Goal: Transaction & Acquisition: Purchase product/service

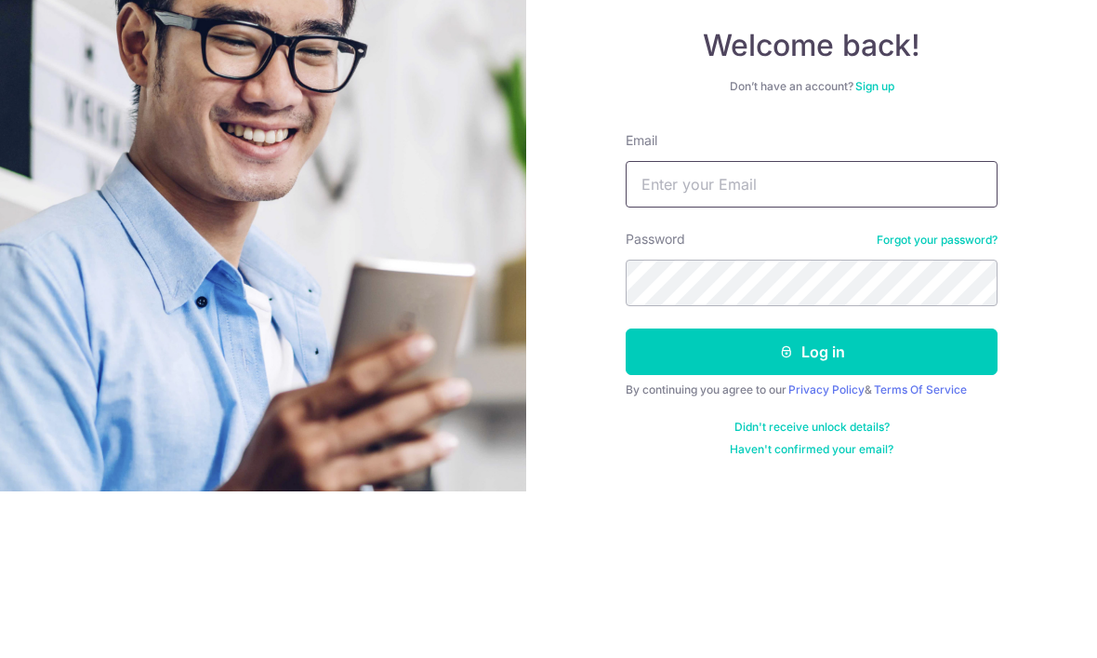
type input "chimkh@gmail.com"
click at [812, 495] on button "Log in" at bounding box center [812, 518] width 372 height 47
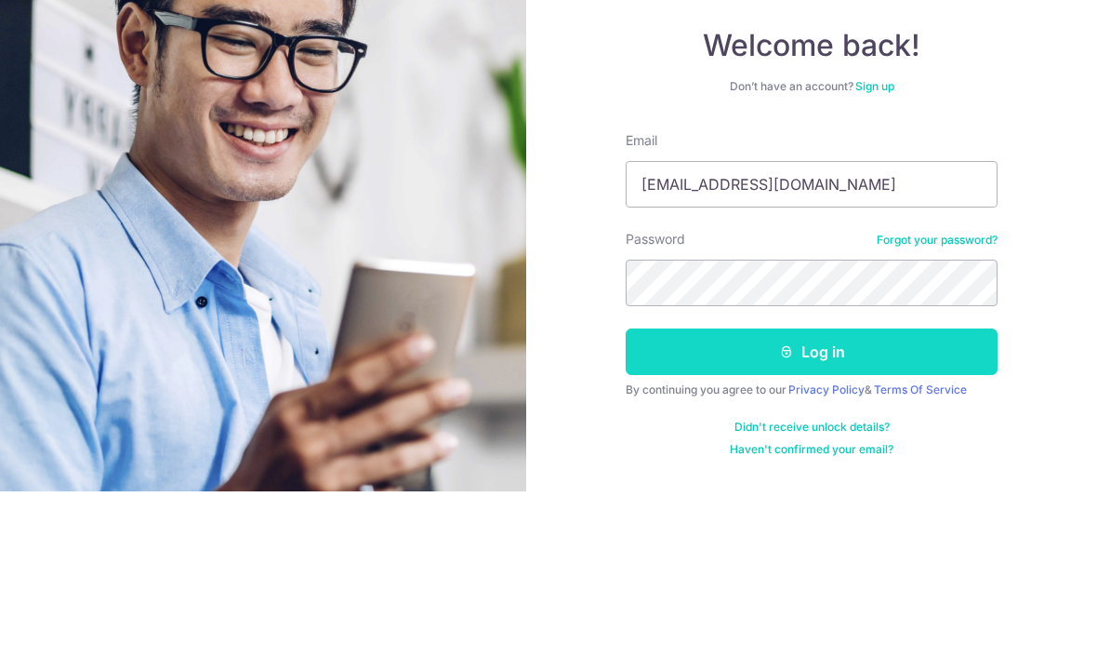
click at [844, 495] on button "Log in" at bounding box center [812, 518] width 372 height 47
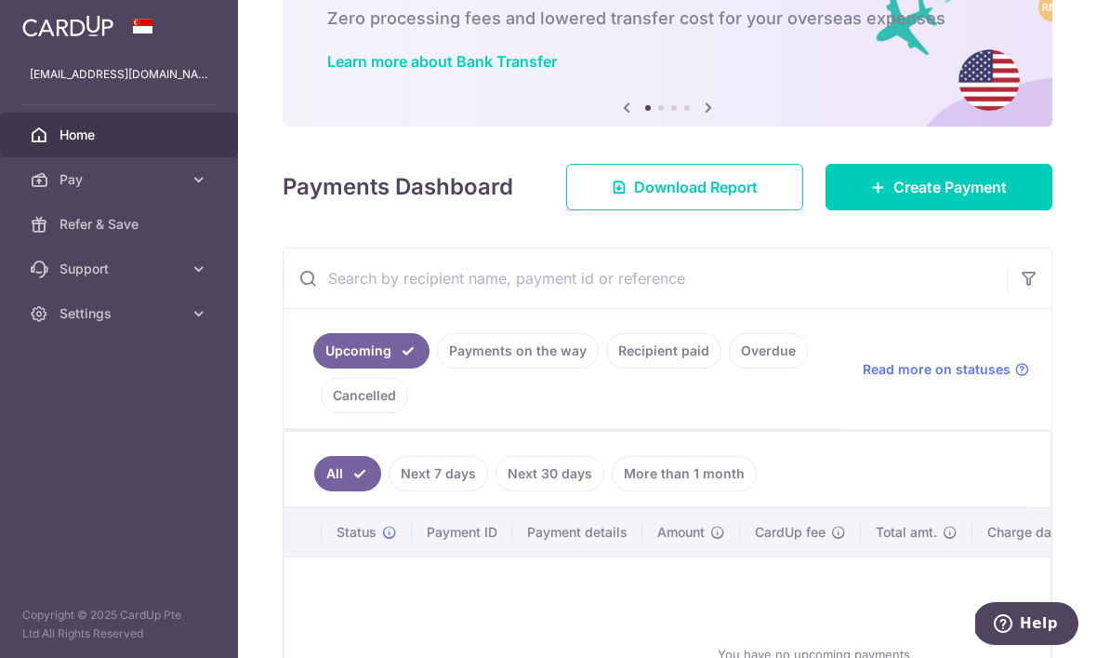
scroll to position [111, 0]
click at [606, 369] on link "Recipient paid" at bounding box center [663, 351] width 115 height 35
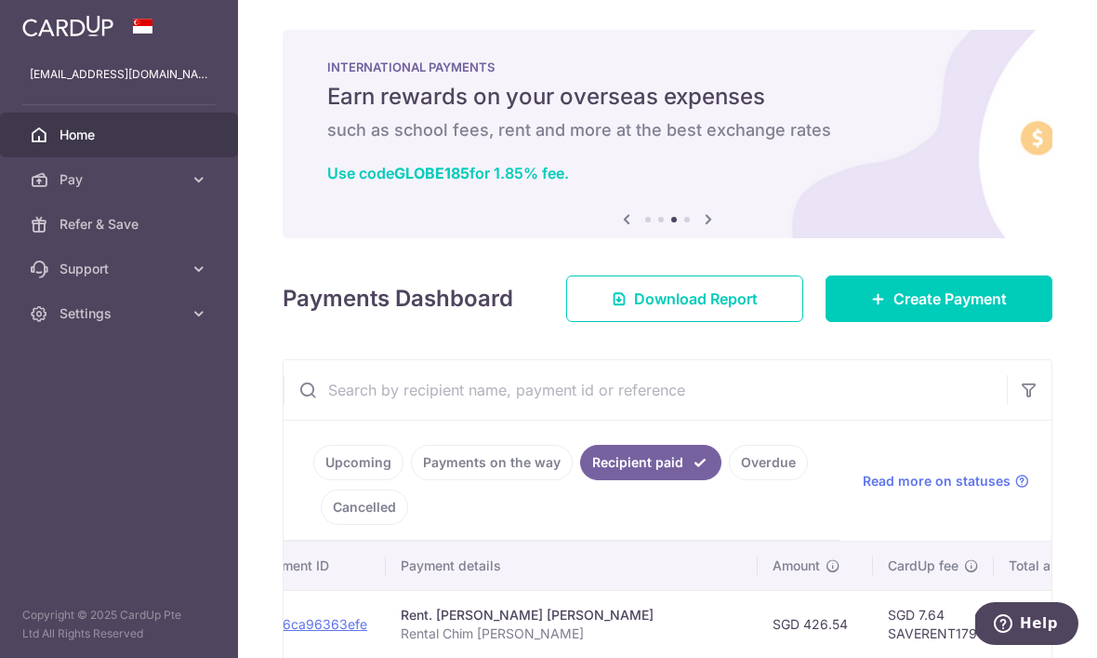
scroll to position [0, 0]
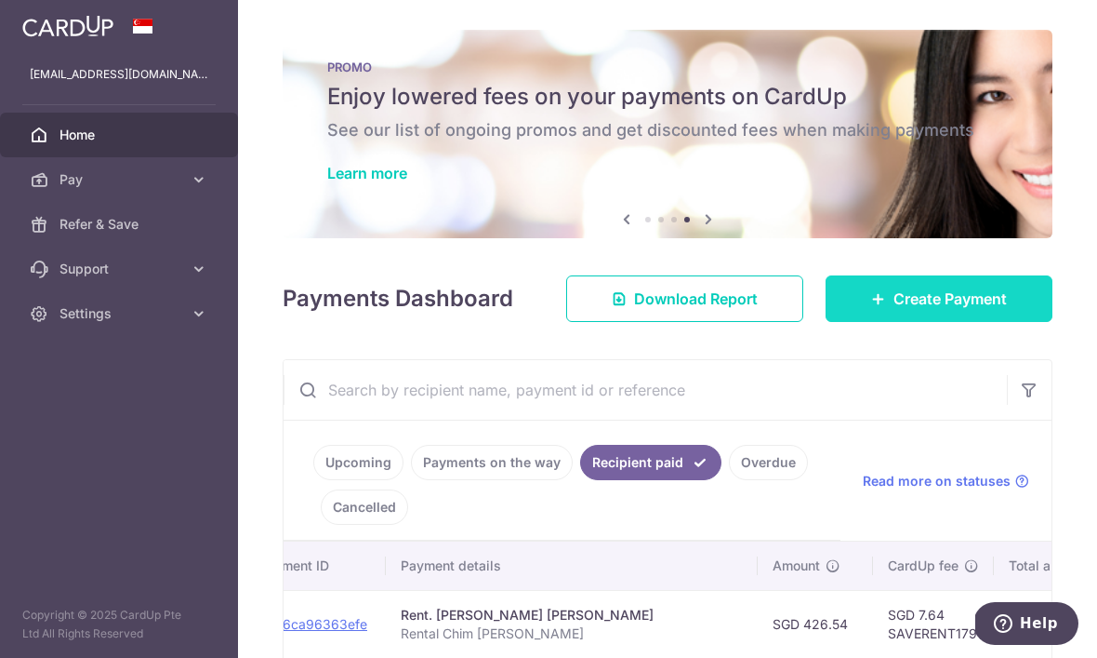
click at [939, 310] on span "Create Payment" at bounding box center [950, 298] width 113 height 22
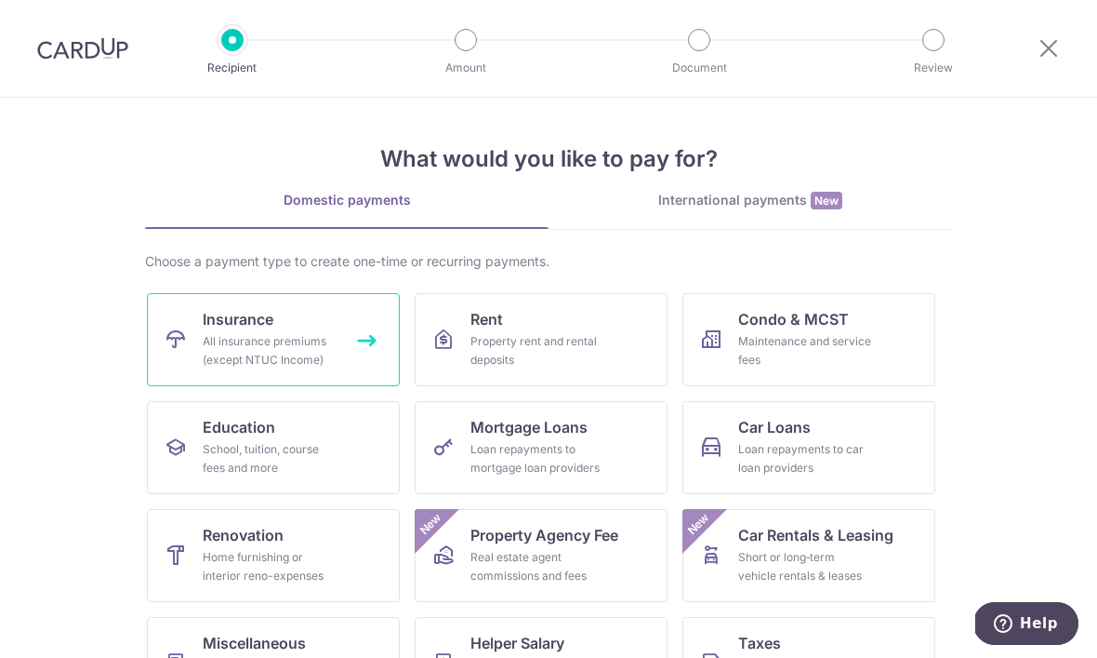
click at [241, 341] on div "All insurance premiums (except NTUC Income)" at bounding box center [270, 350] width 134 height 37
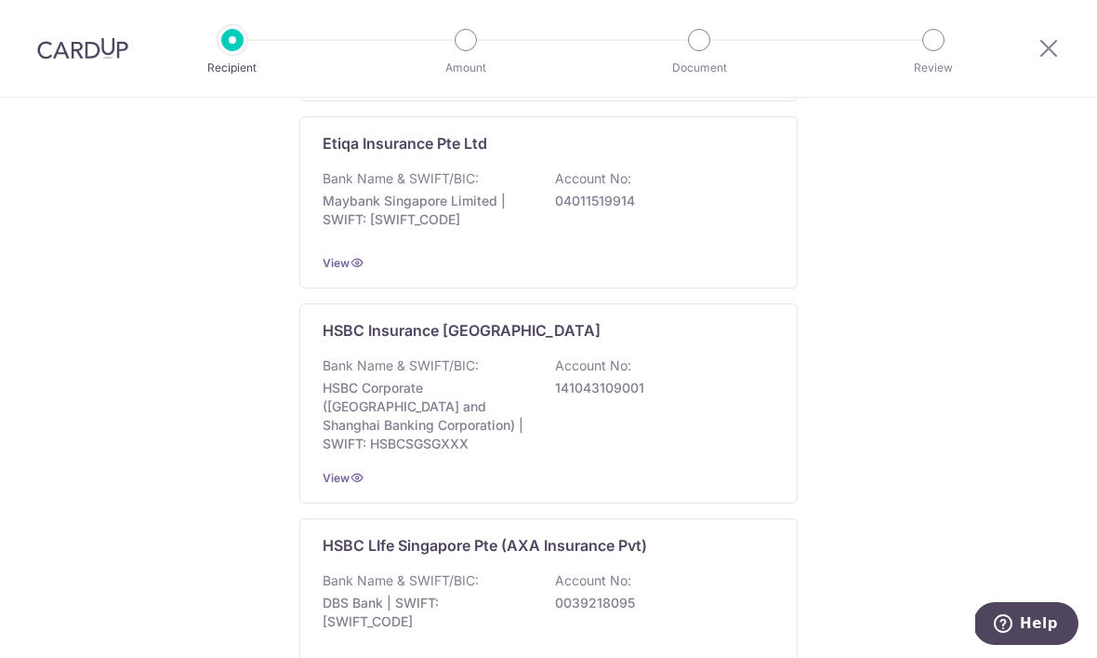
scroll to position [1214, 0]
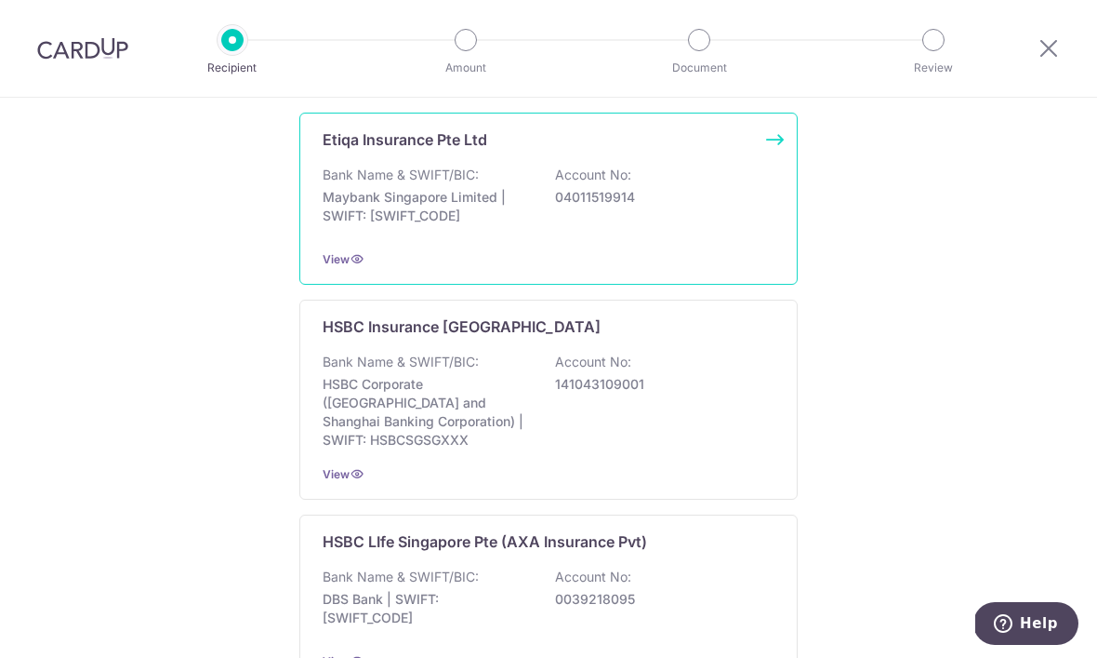
click at [464, 192] on div "Bank Name & SWIFT/BIC: Maybank Singapore Limited | SWIFT: MBBESGS2XXX Account N…" at bounding box center [549, 200] width 452 height 69
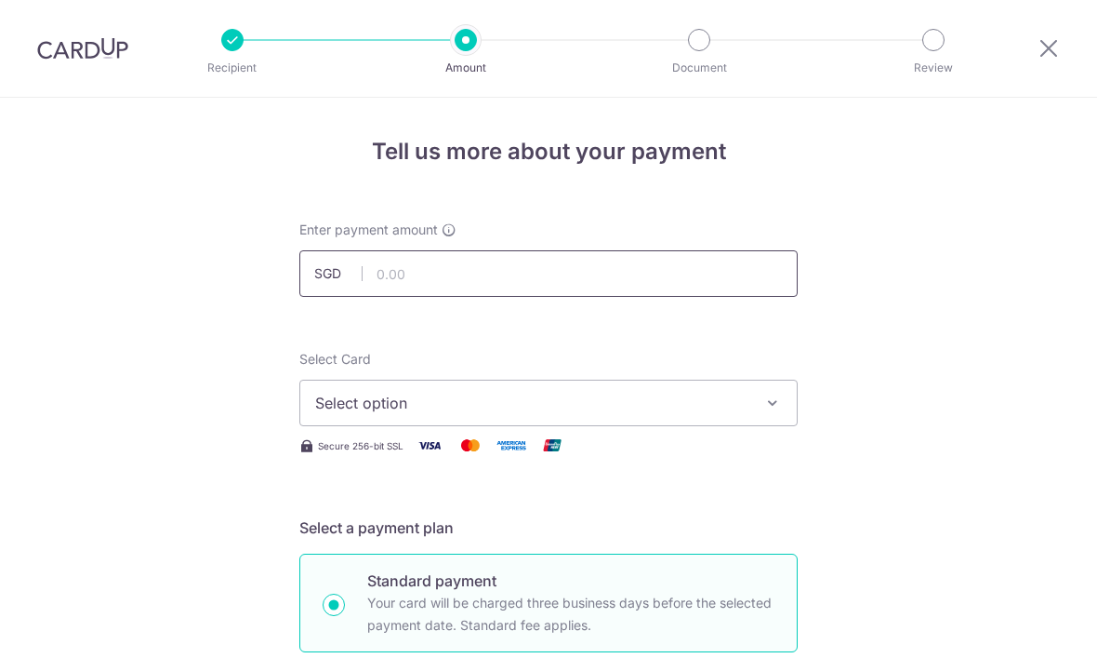
click at [624, 294] on input "text" at bounding box center [548, 273] width 498 height 47
type input "687.50"
click at [481, 409] on span "Select option" at bounding box center [531, 403] width 433 height 22
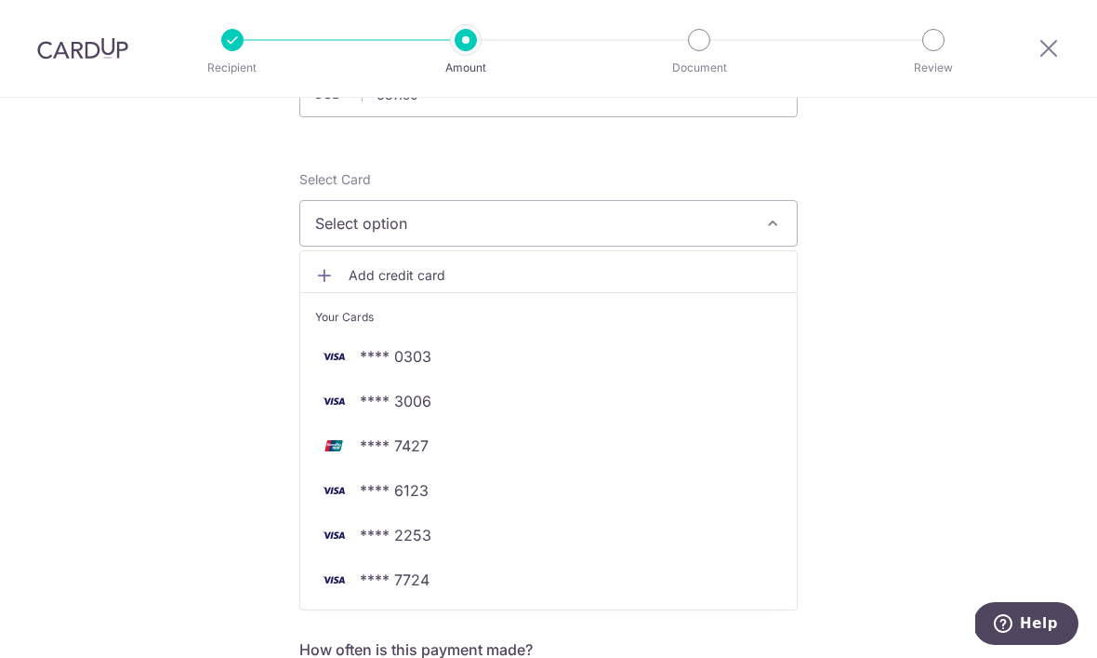
scroll to position [180, 0]
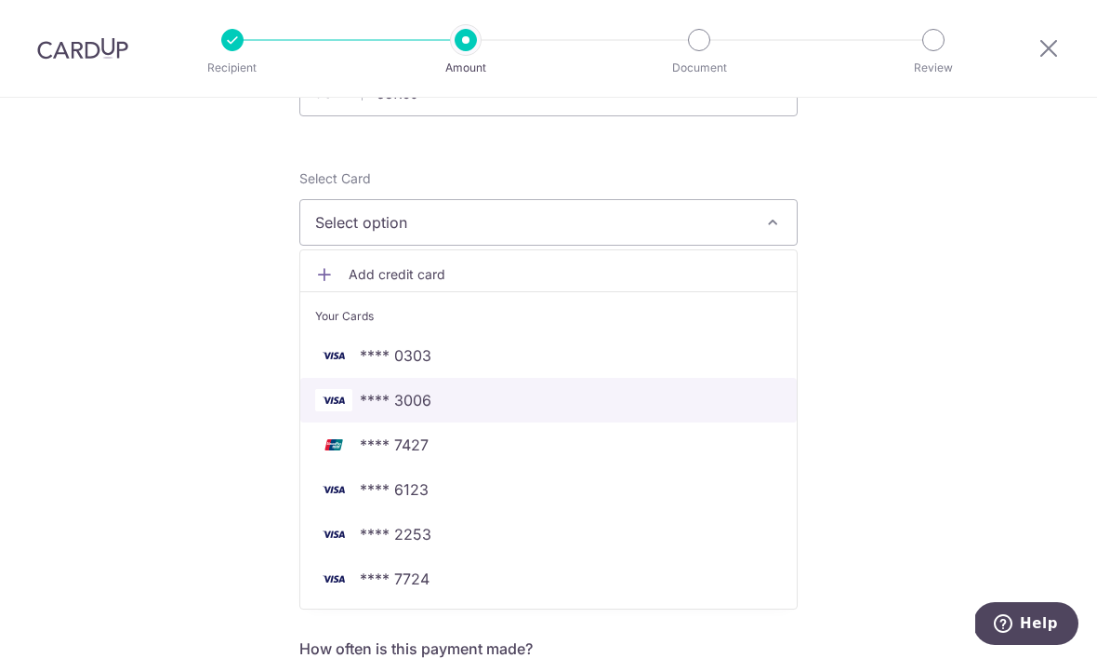
click at [431, 411] on span "**** 3006" at bounding box center [396, 400] width 72 height 22
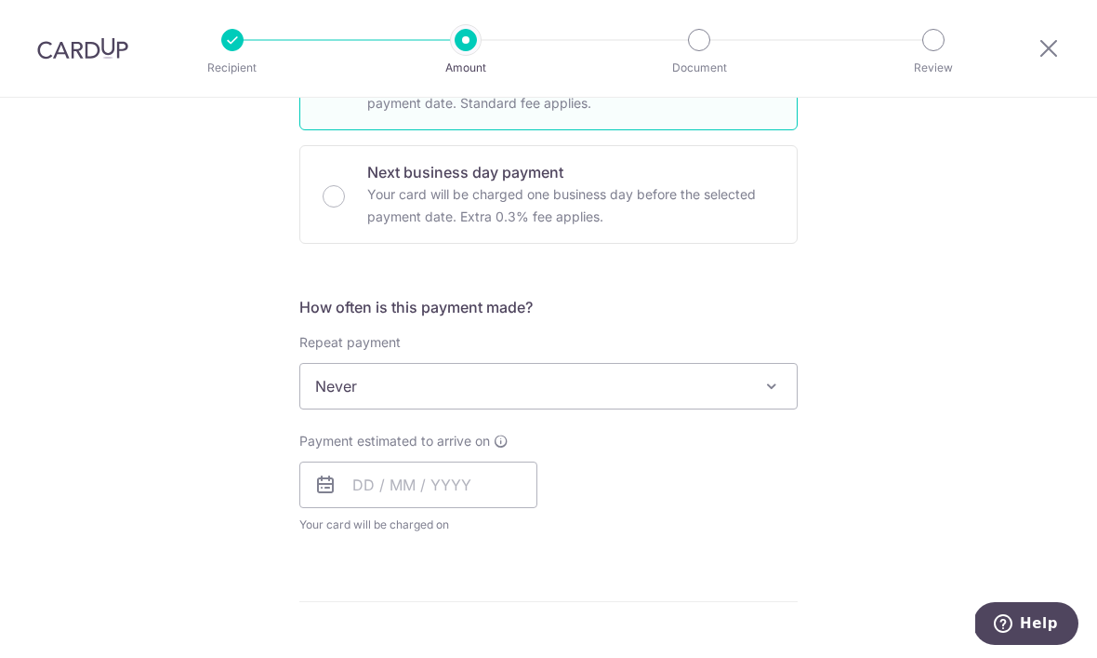
scroll to position [553, 0]
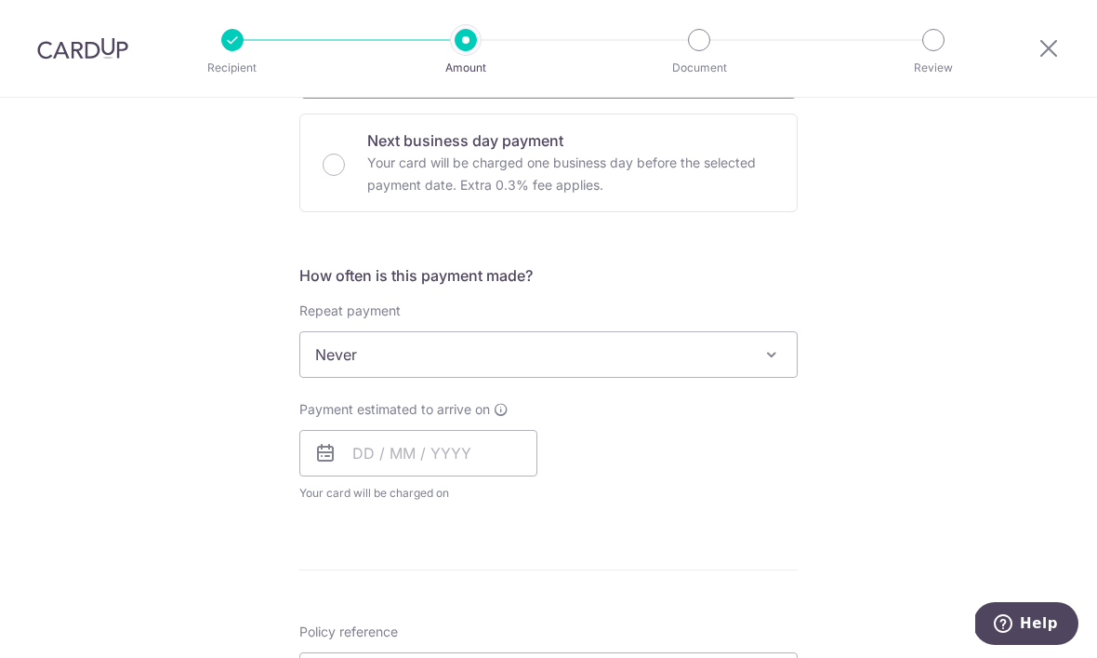
click at [639, 365] on span "Never" at bounding box center [548, 354] width 497 height 45
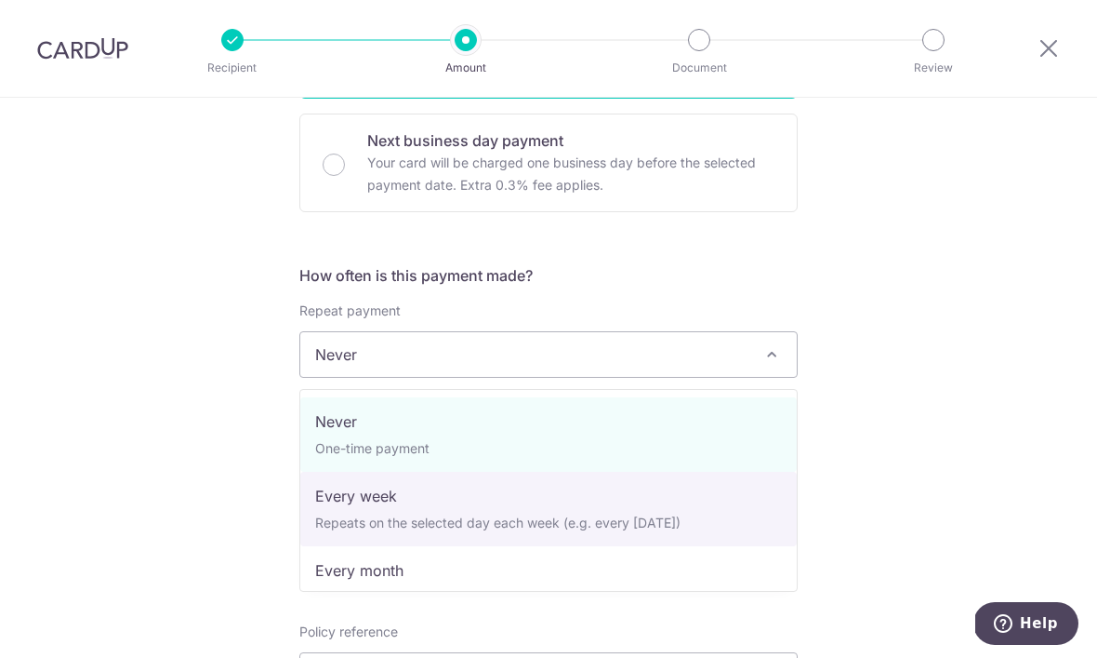
select select "2"
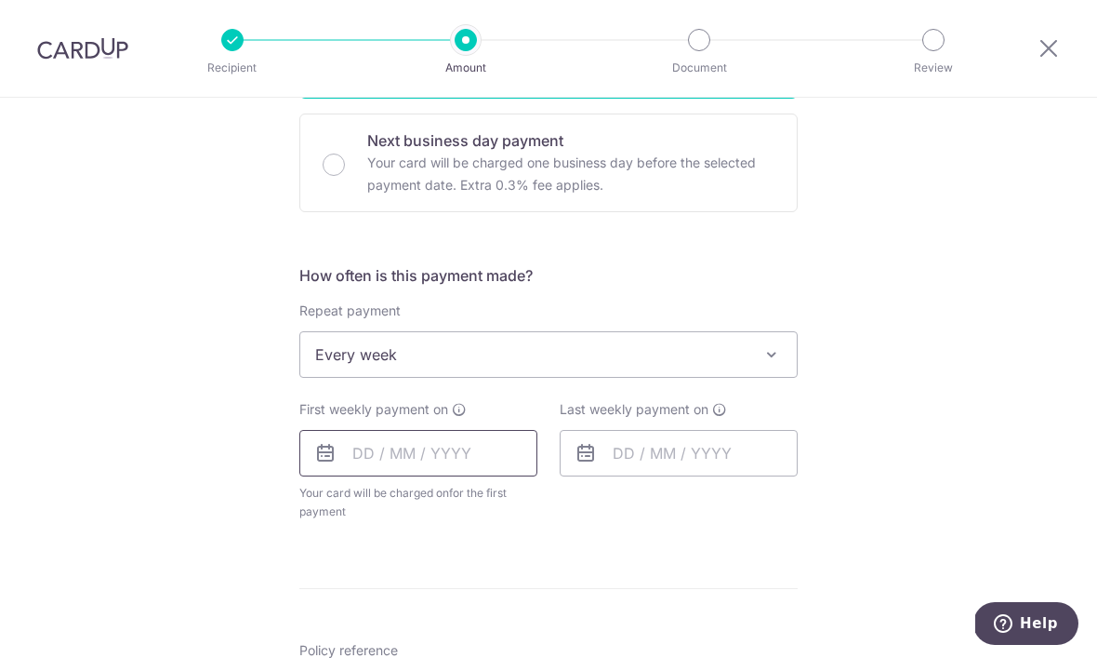
click at [468, 467] on input "text" at bounding box center [418, 453] width 238 height 47
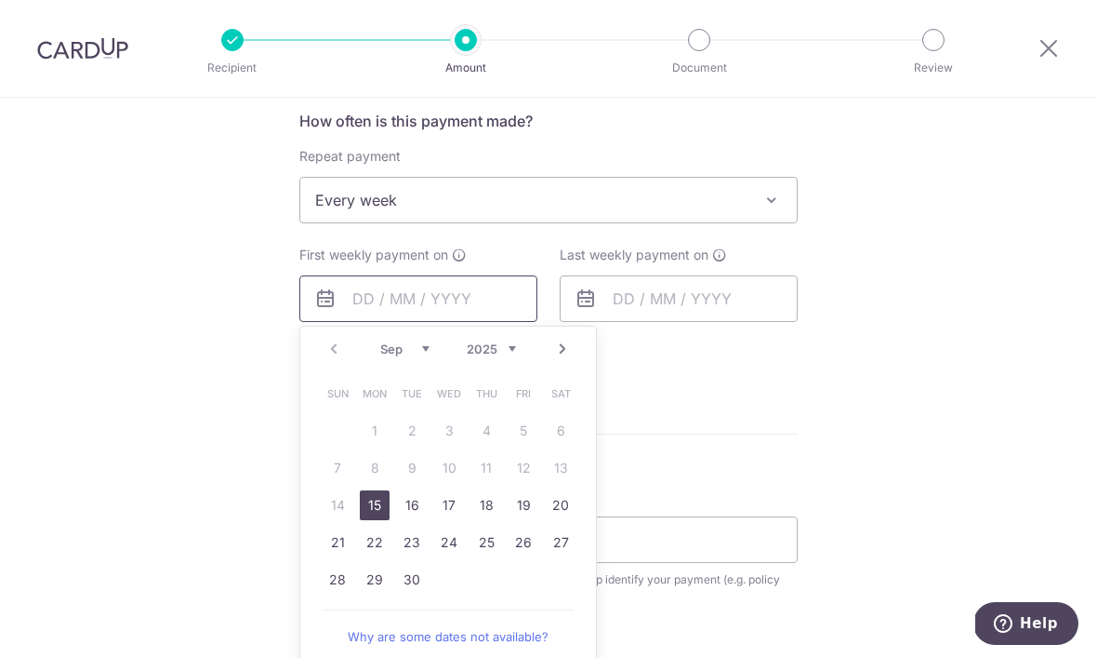
scroll to position [712, 0]
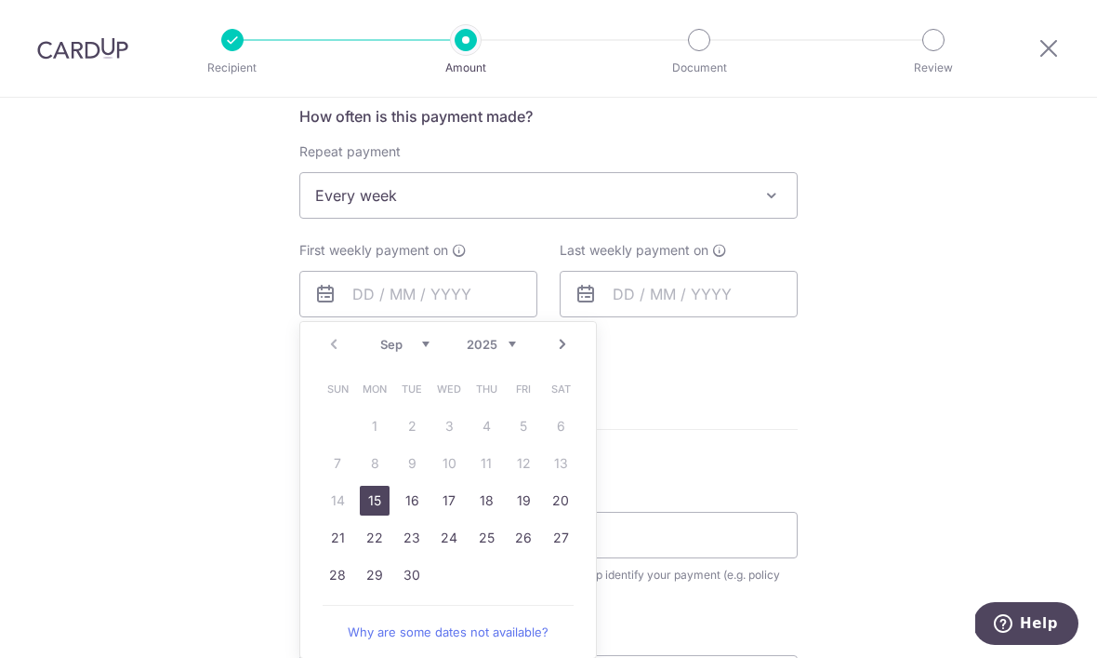
click at [385, 513] on link "15" at bounding box center [375, 500] width 30 height 30
type input "15/09/2025"
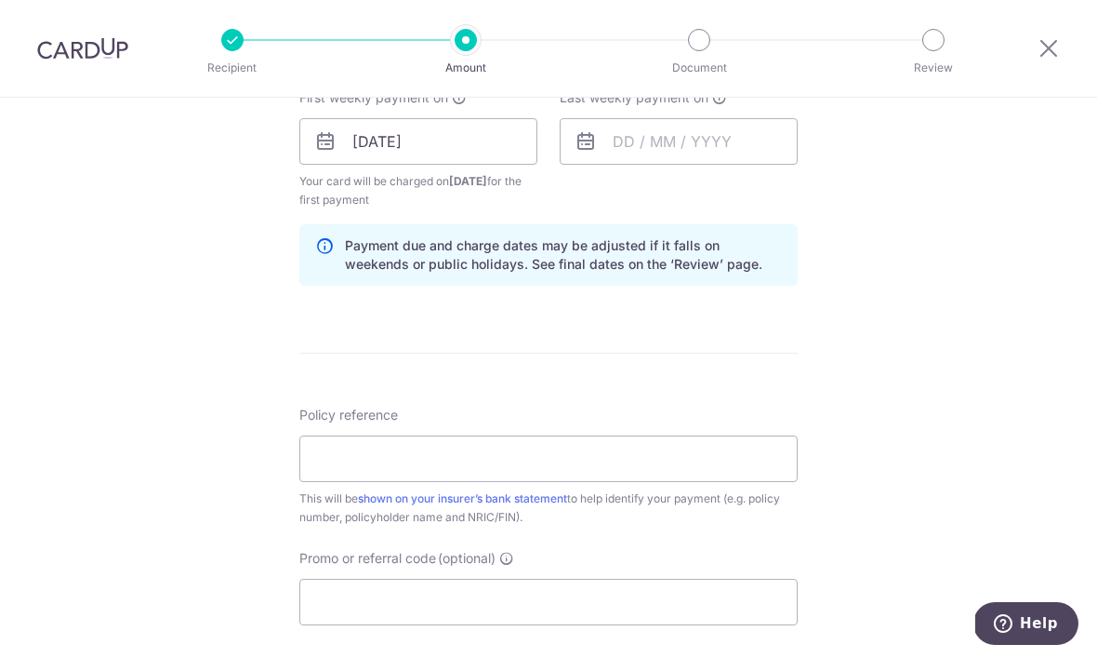
scroll to position [866, 0]
click at [715, 164] on input "text" at bounding box center [679, 140] width 238 height 47
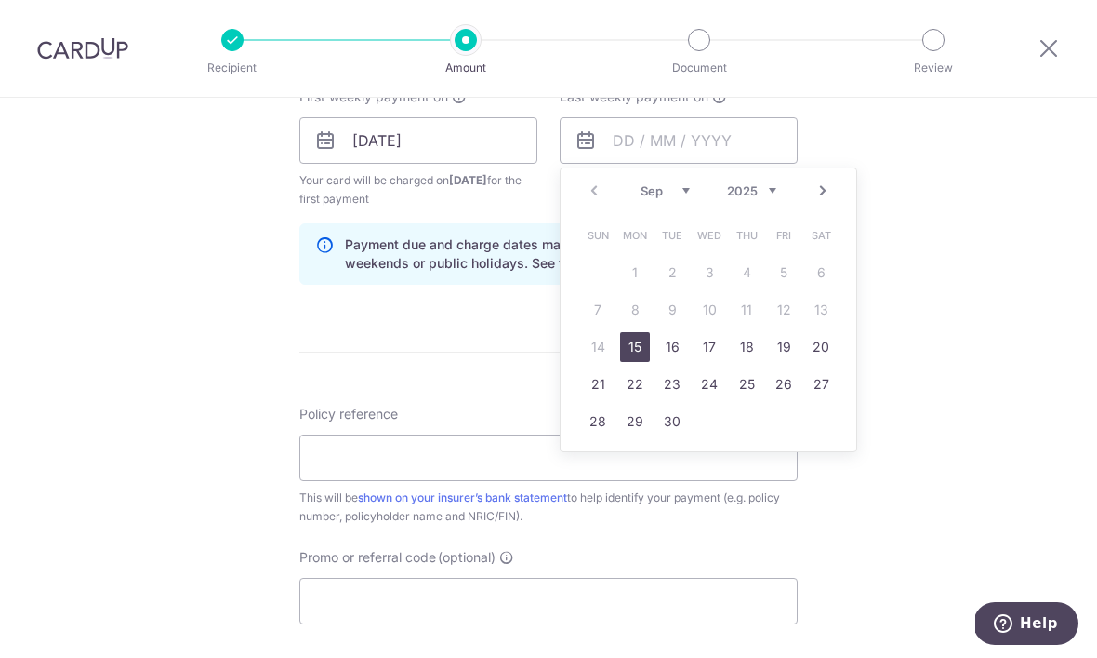
click at [645, 393] on link "22" at bounding box center [635, 384] width 30 height 30
type input "22/09/2025"
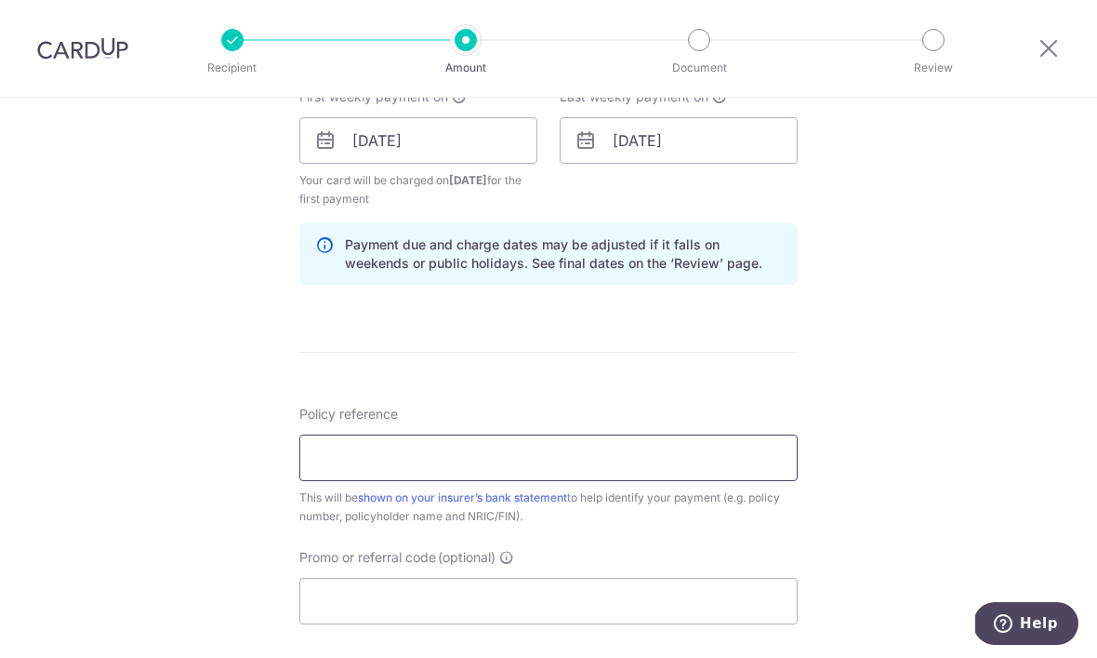
click at [545, 464] on input "Policy reference" at bounding box center [548, 457] width 498 height 47
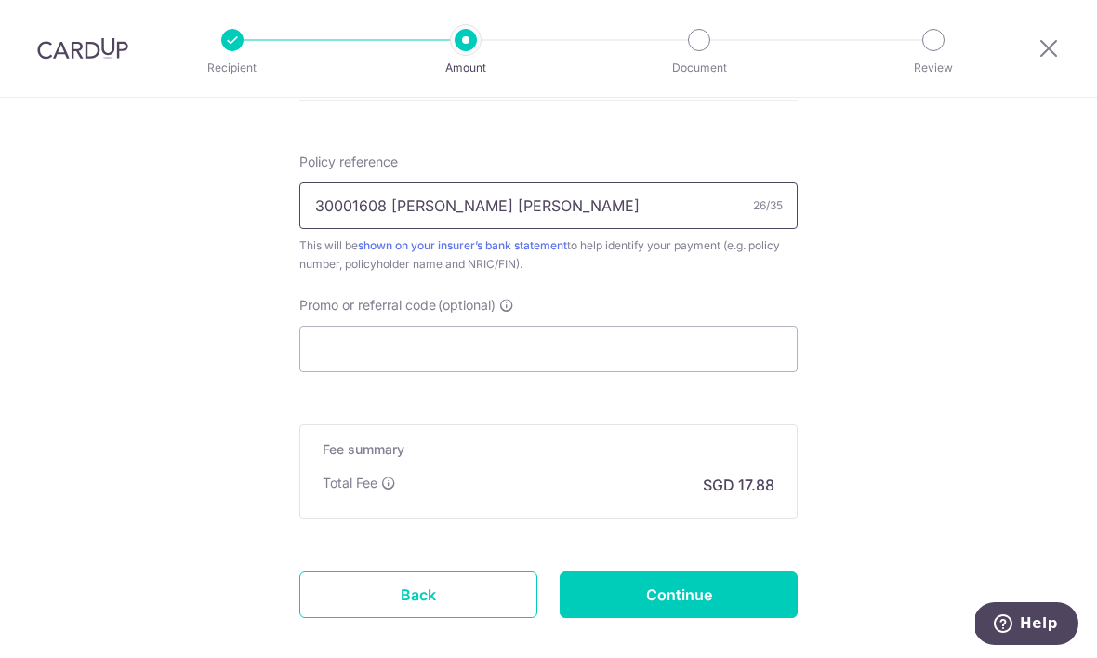
scroll to position [1121, 0]
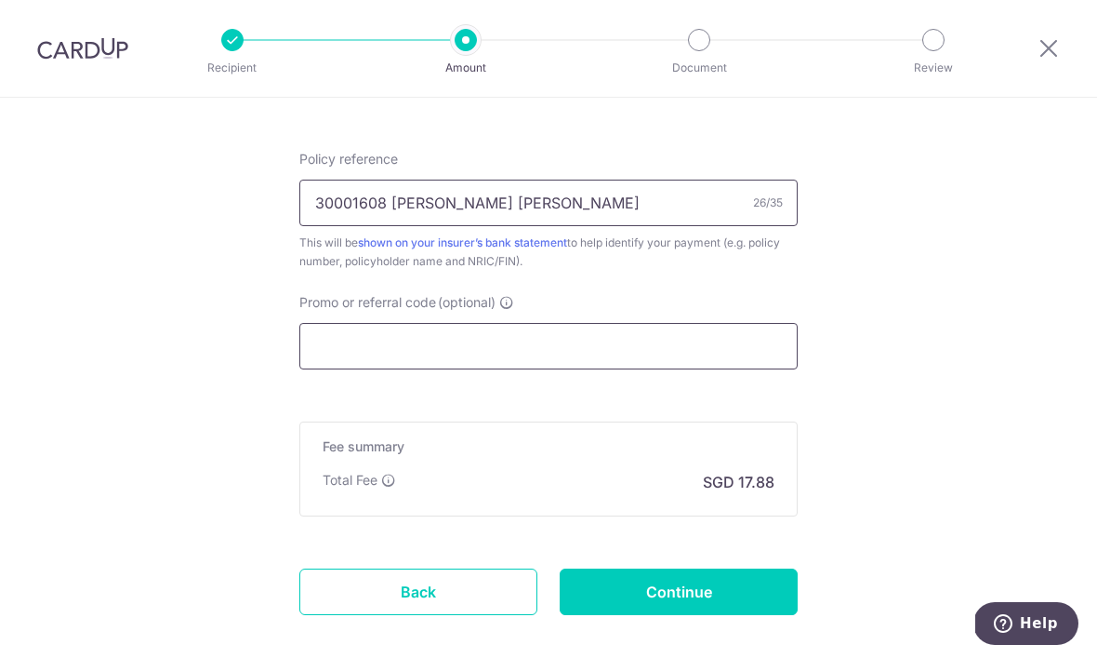
type input "30001608 Lim Yen Yen Agnes"
click at [549, 358] on input "Promo or referral code (optional)" at bounding box center [548, 346] width 498 height 47
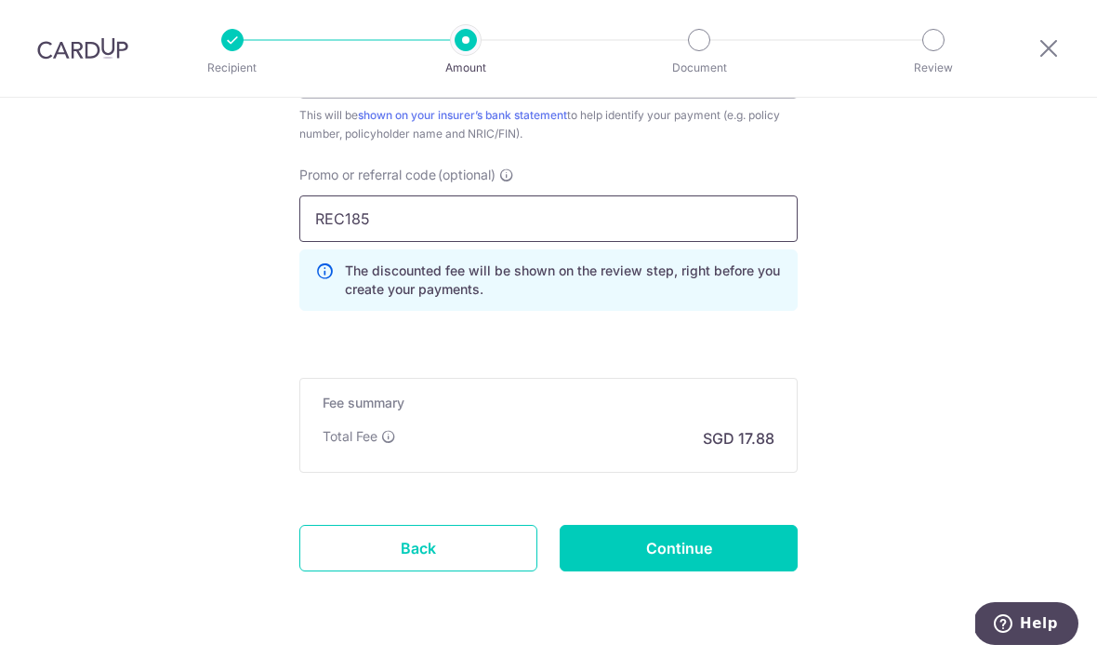
scroll to position [1246, 0]
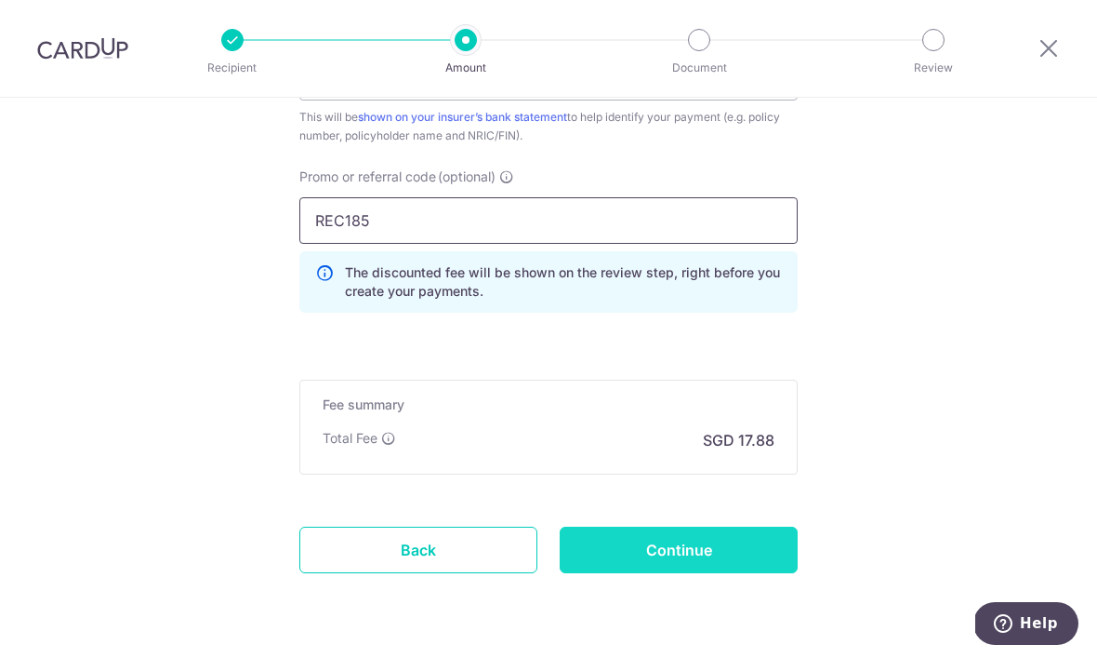
type input "REC185"
click at [738, 563] on input "Continue" at bounding box center [679, 549] width 238 height 47
type input "Create Schedule"
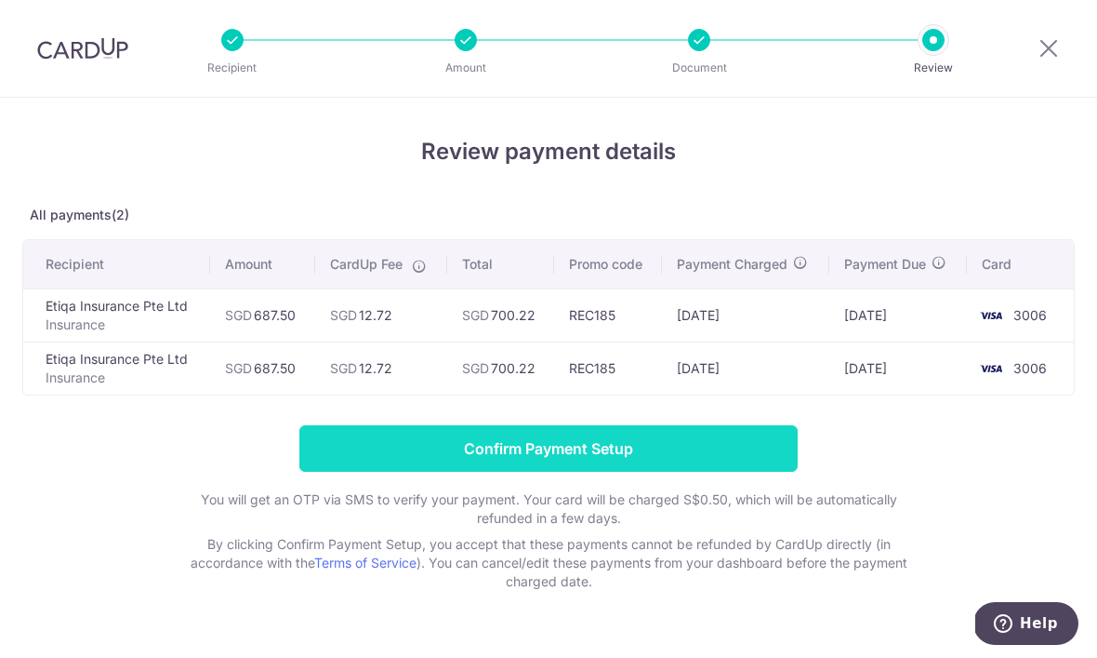
click at [608, 458] on input "Confirm Payment Setup" at bounding box center [548, 448] width 498 height 47
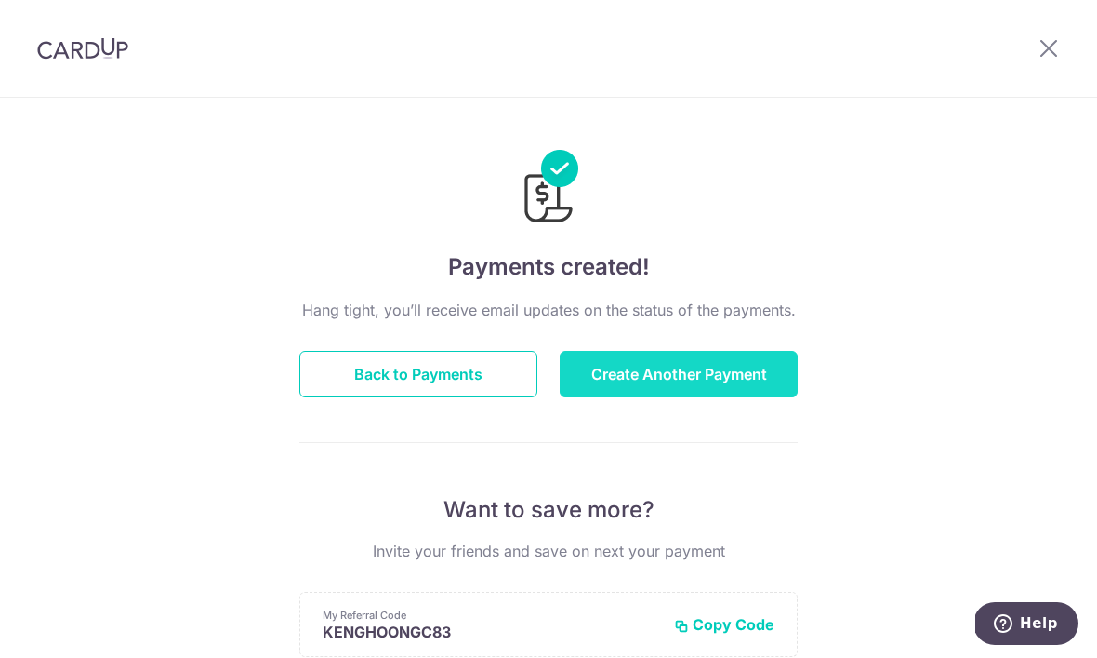
click at [709, 380] on button "Create Another Payment" at bounding box center [679, 374] width 238 height 47
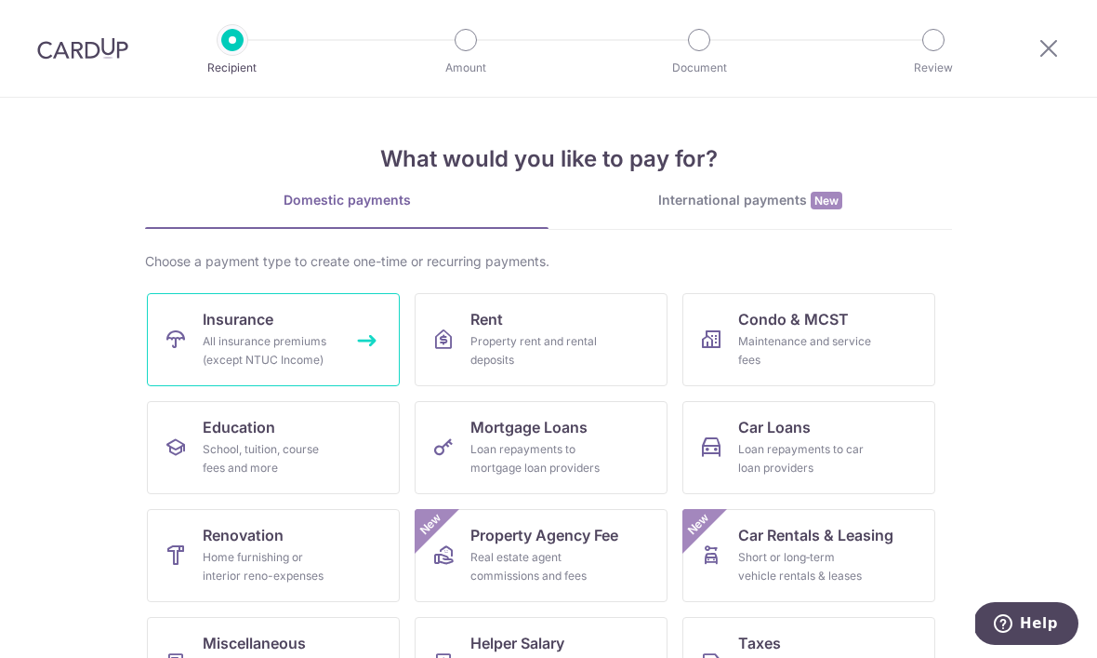
click at [207, 343] on div "All insurance premiums (except NTUC Income)" at bounding box center [270, 350] width 134 height 37
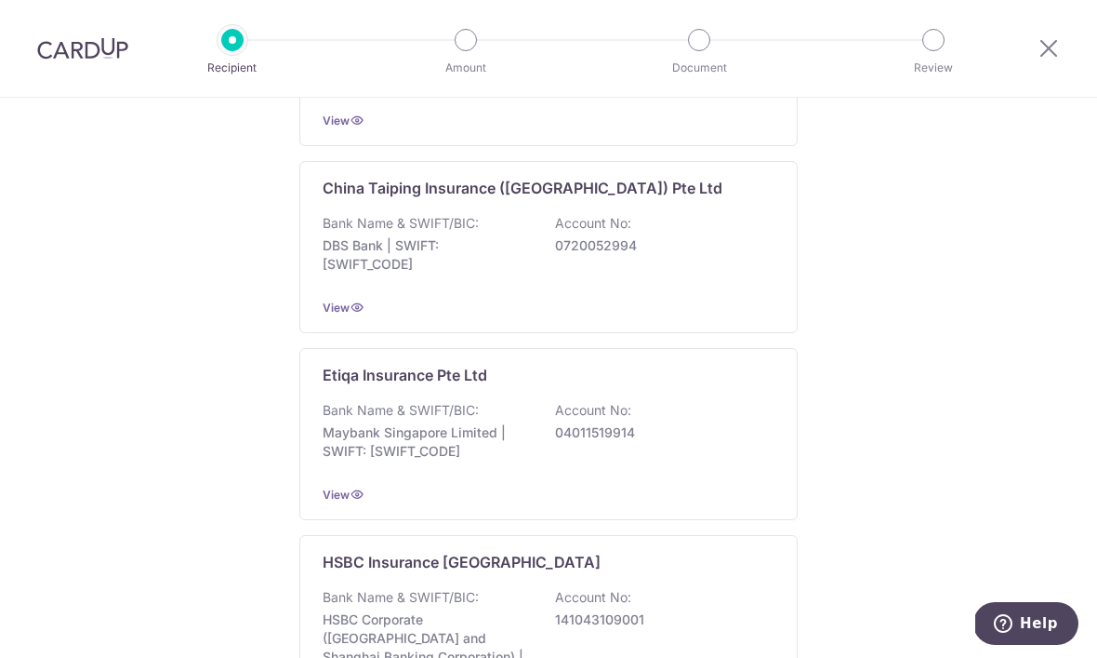
scroll to position [979, 0]
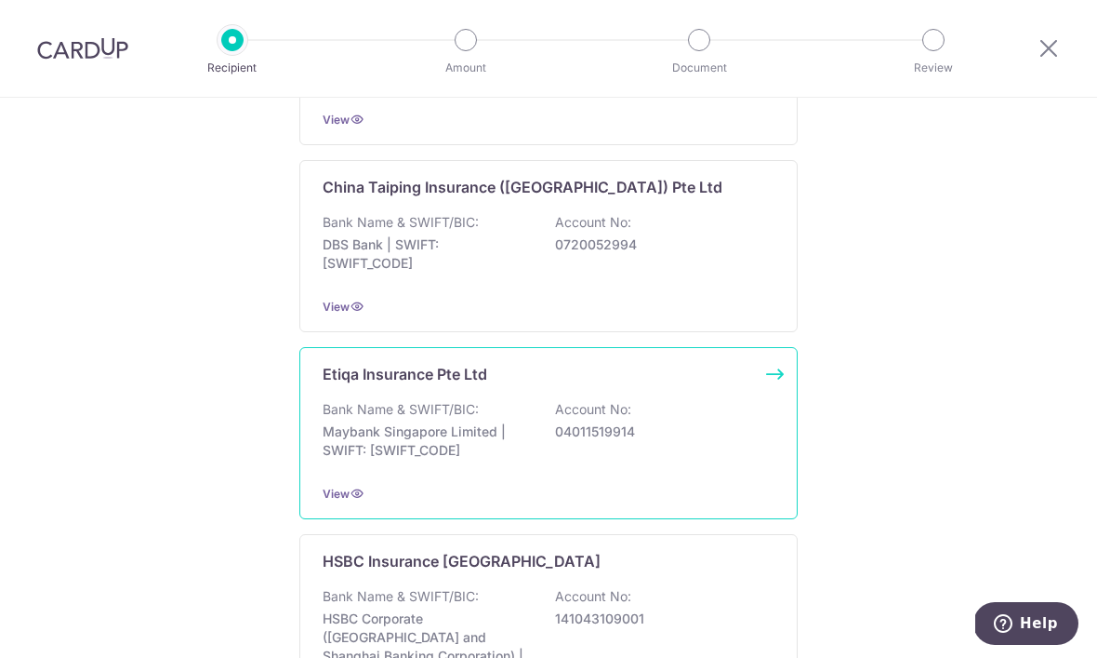
click at [540, 446] on div "Bank Name & SWIFT/BIC: Maybank Singapore Limited | SWIFT: [SWIFT_CODE] Account …" at bounding box center [549, 434] width 452 height 69
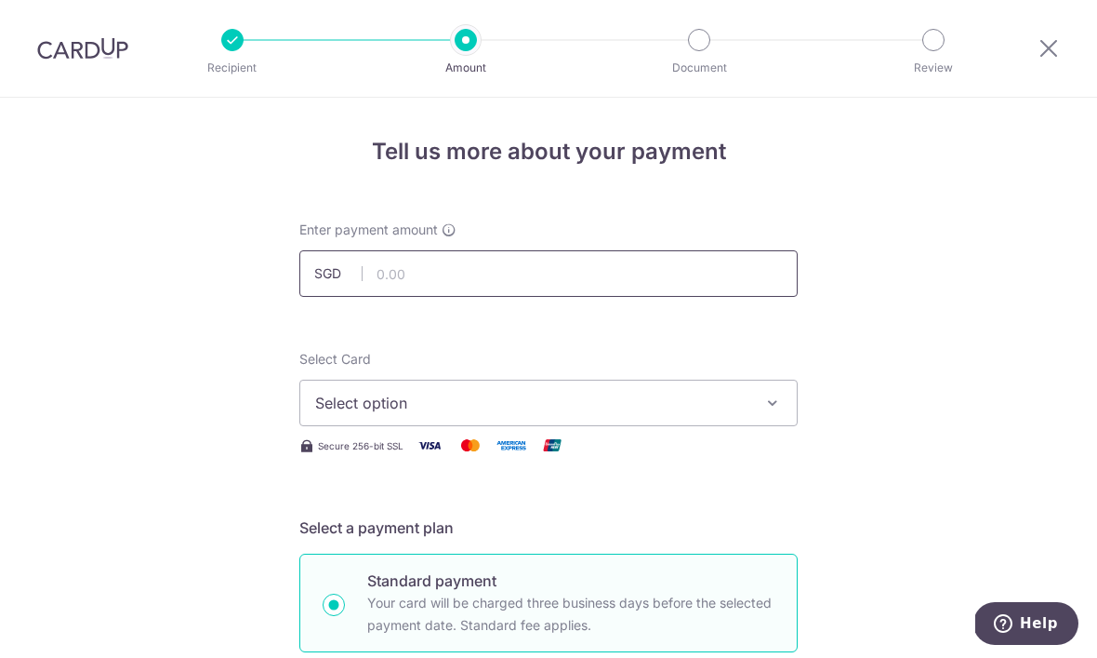
click at [710, 276] on input "text" at bounding box center [548, 273] width 498 height 47
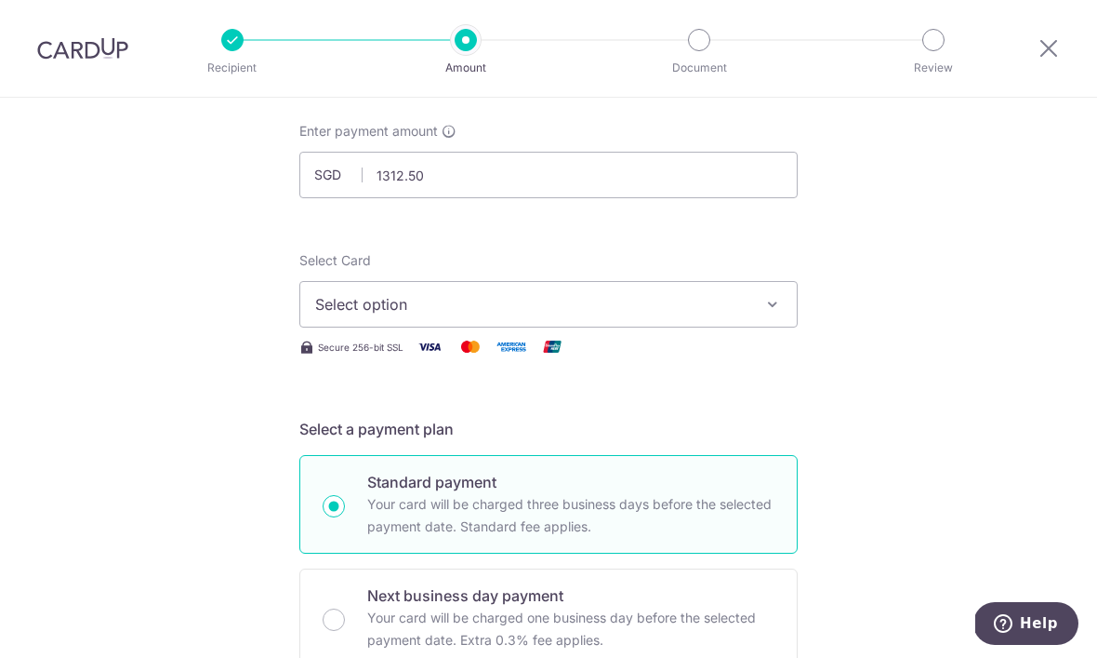
click at [339, 315] on span "Select option" at bounding box center [531, 304] width 433 height 22
type input "1,312.50"
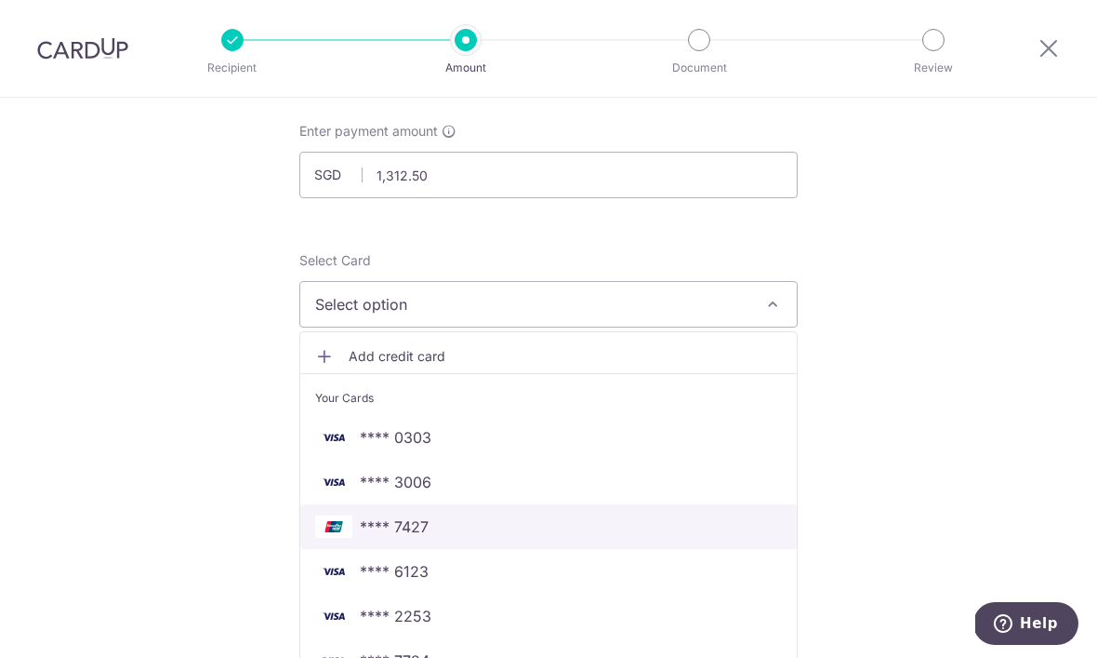
click at [392, 538] on span "**** 7427" at bounding box center [394, 526] width 69 height 22
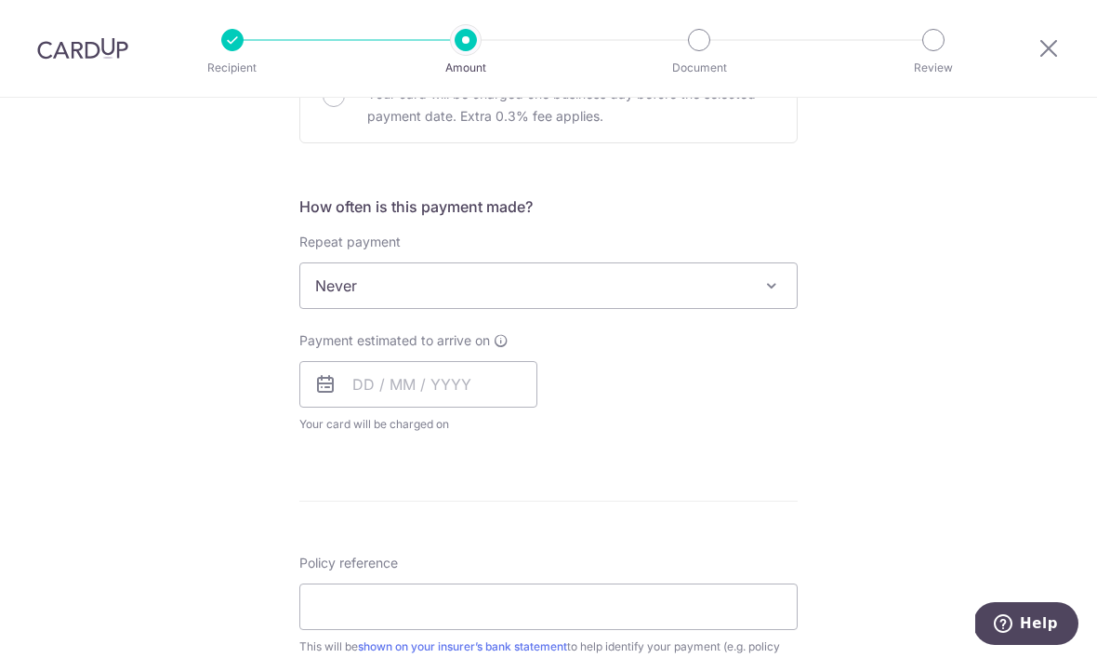
scroll to position [656, 0]
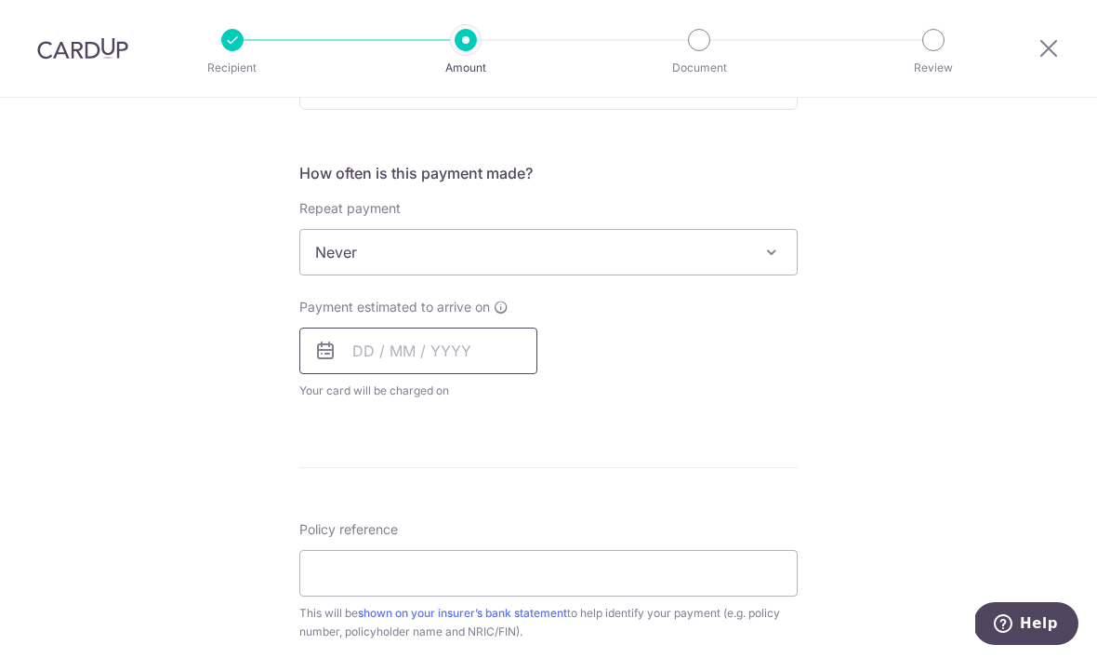
click at [351, 355] on input "text" at bounding box center [418, 350] width 238 height 47
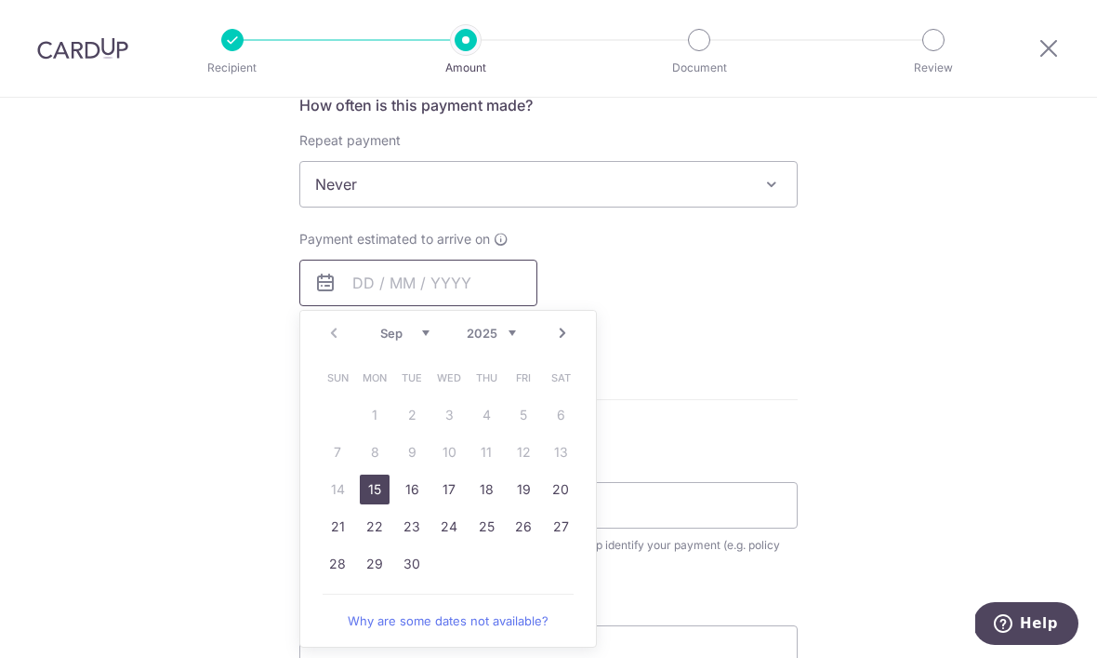
scroll to position [768, 0]
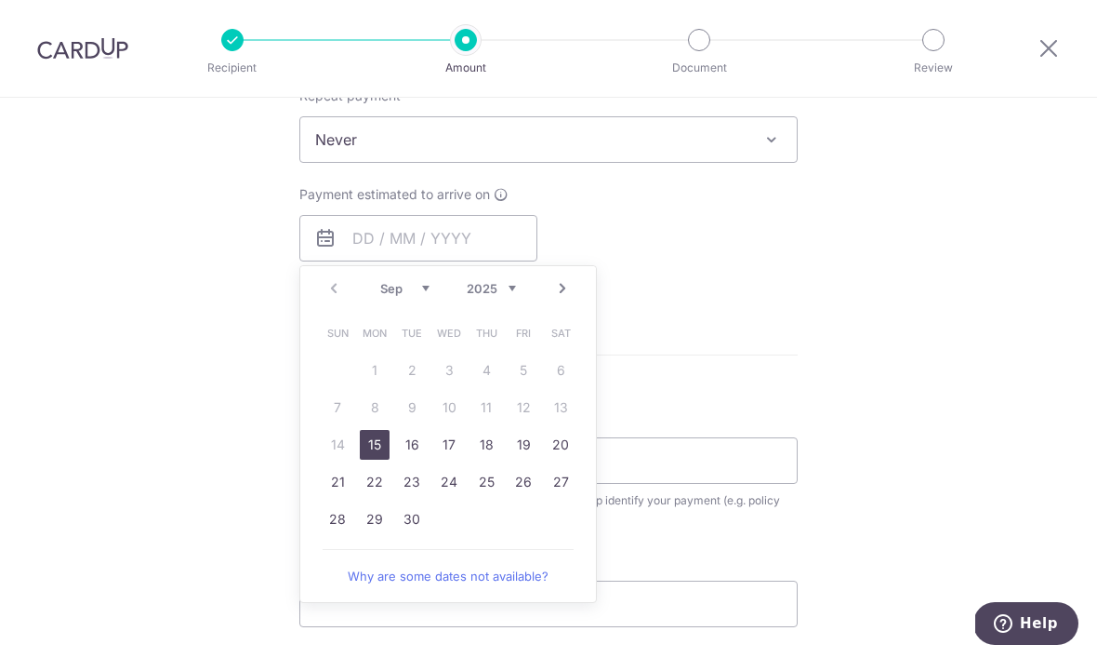
click at [371, 455] on link "15" at bounding box center [375, 445] width 30 height 30
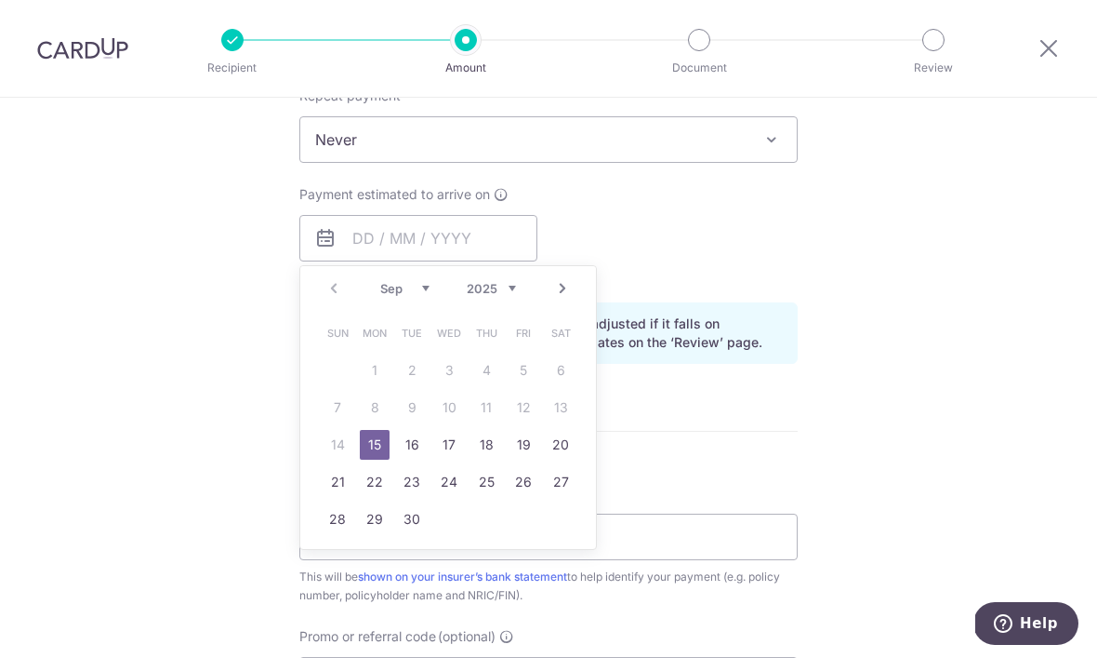
type input "15/09/2025"
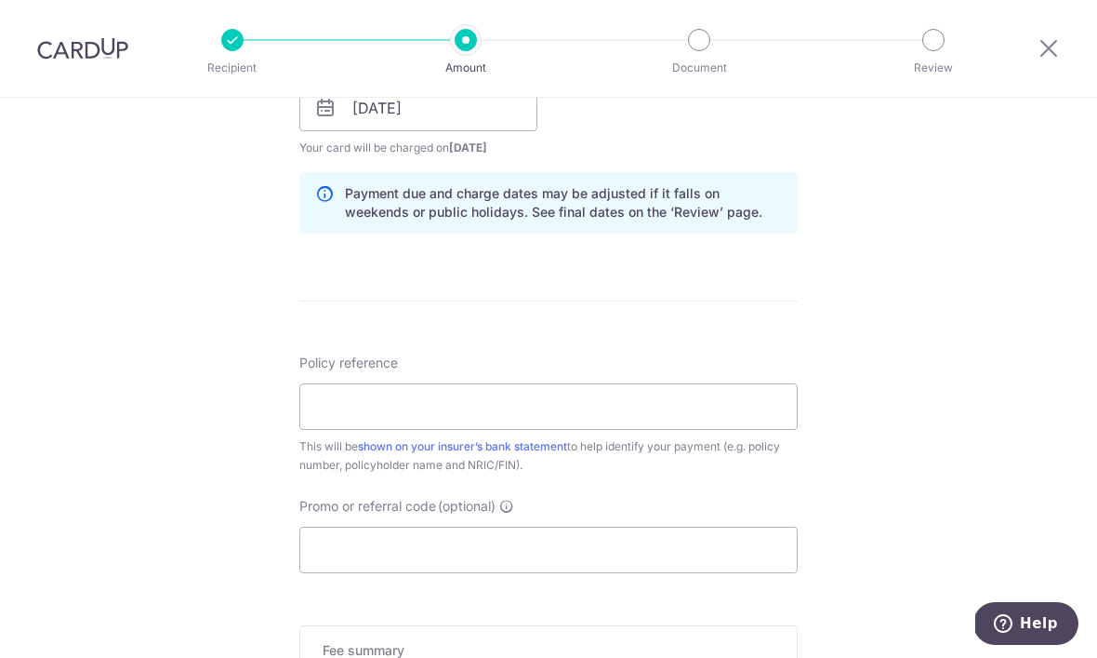
scroll to position [904, 0]
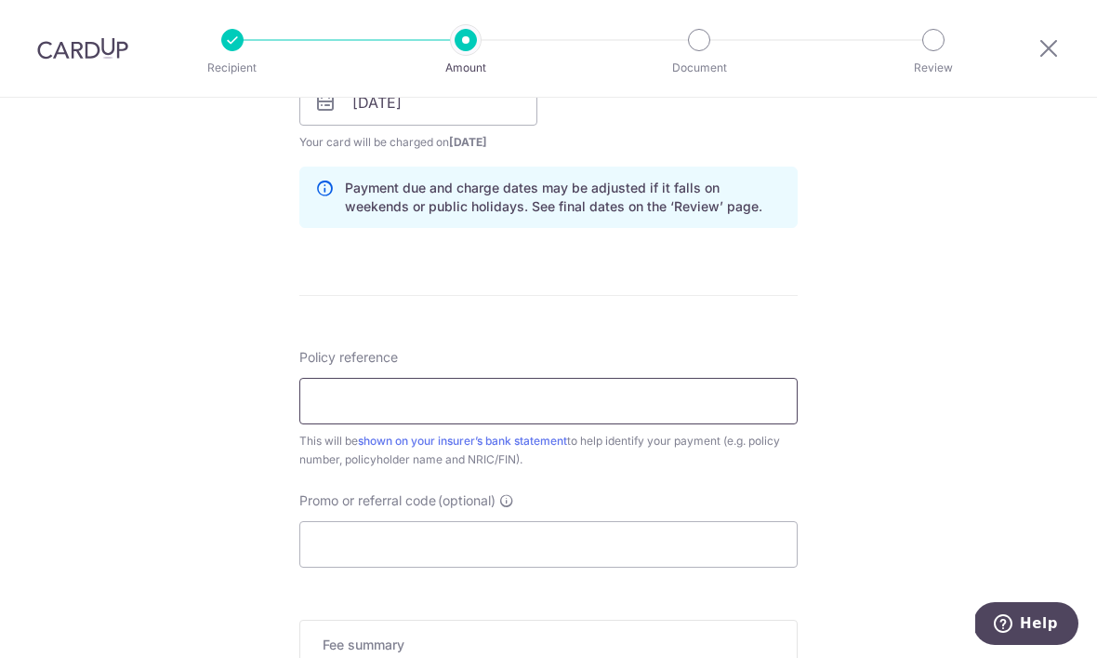
click at [337, 409] on input "Policy reference" at bounding box center [548, 401] width 498 height 47
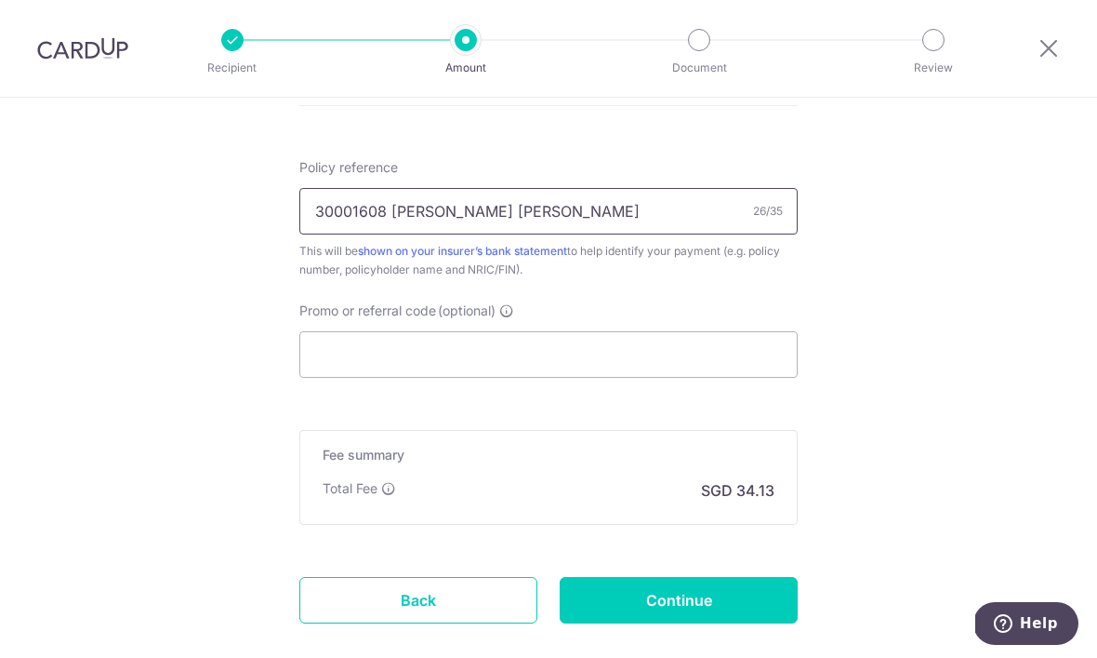
scroll to position [1096, 0]
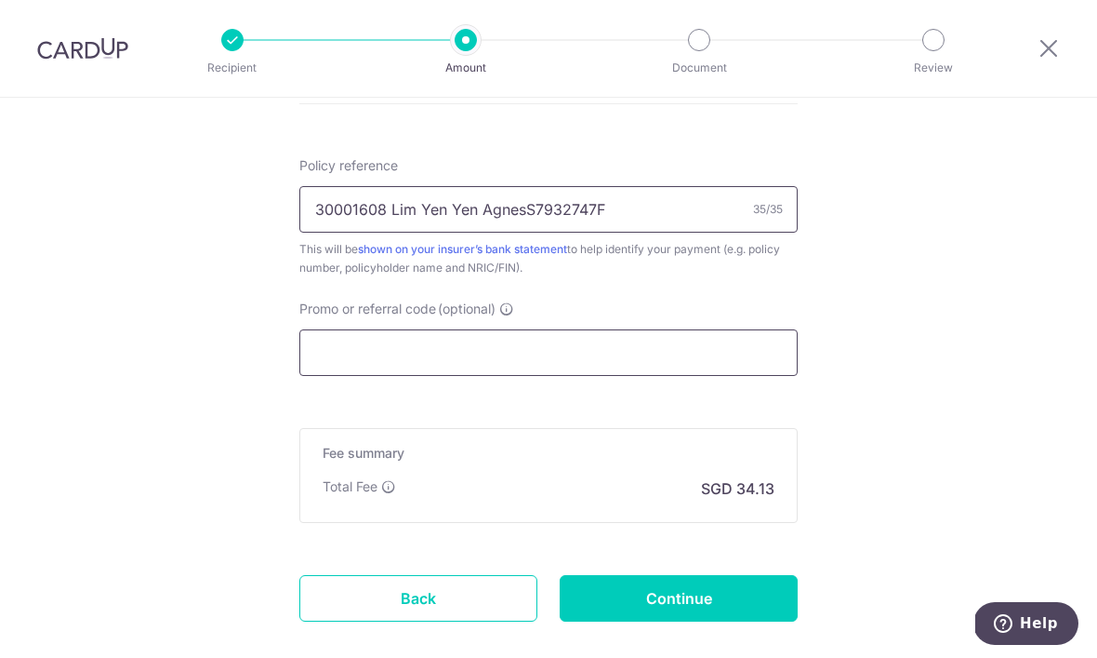
type input "30001608 Lim Yen Yen AgnesS7932747F"
click at [630, 365] on input "Promo or referral code (optional)" at bounding box center [548, 352] width 498 height 47
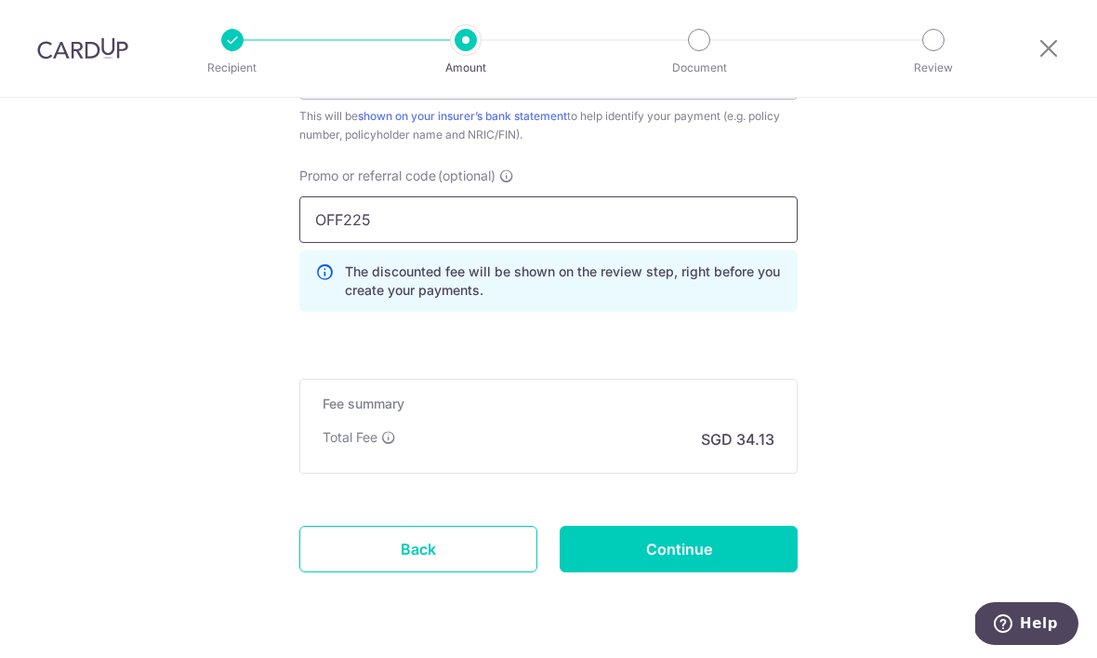
scroll to position [1228, 0]
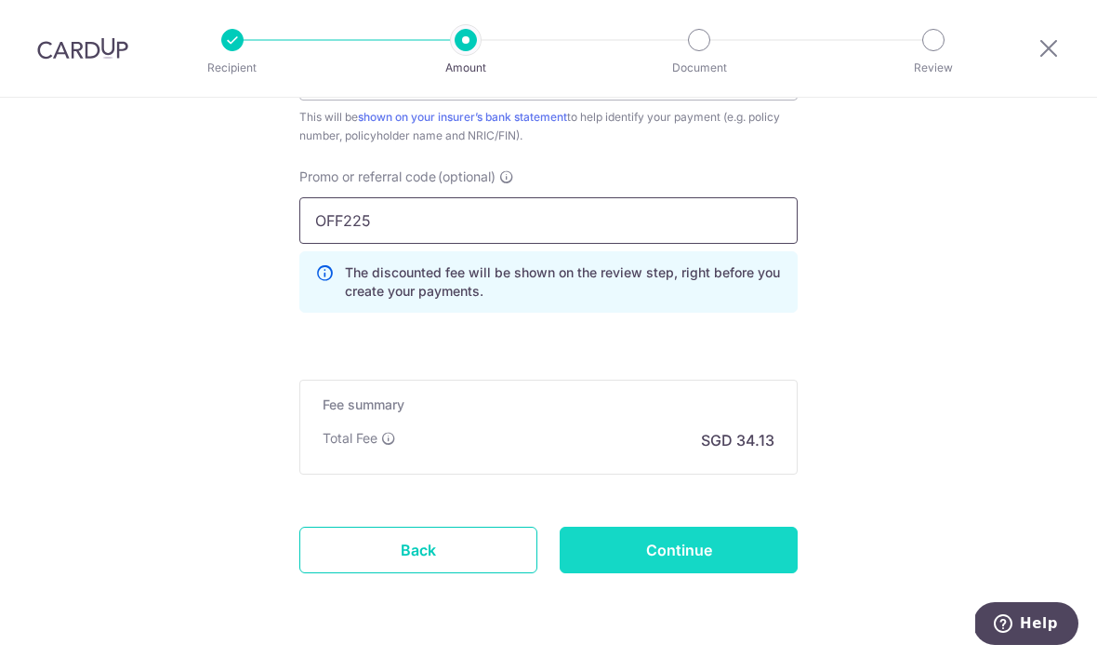
type input "OFF225"
click at [645, 568] on input "Continue" at bounding box center [679, 549] width 238 height 47
type input "Create Schedule"
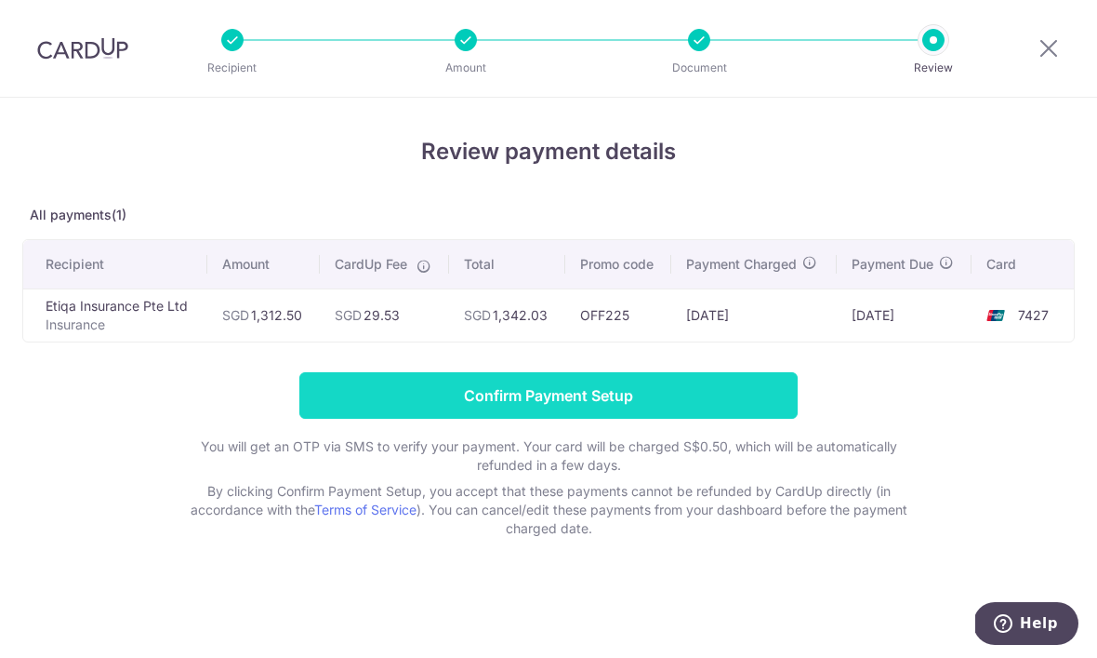
click at [585, 393] on input "Confirm Payment Setup" at bounding box center [548, 395] width 498 height 47
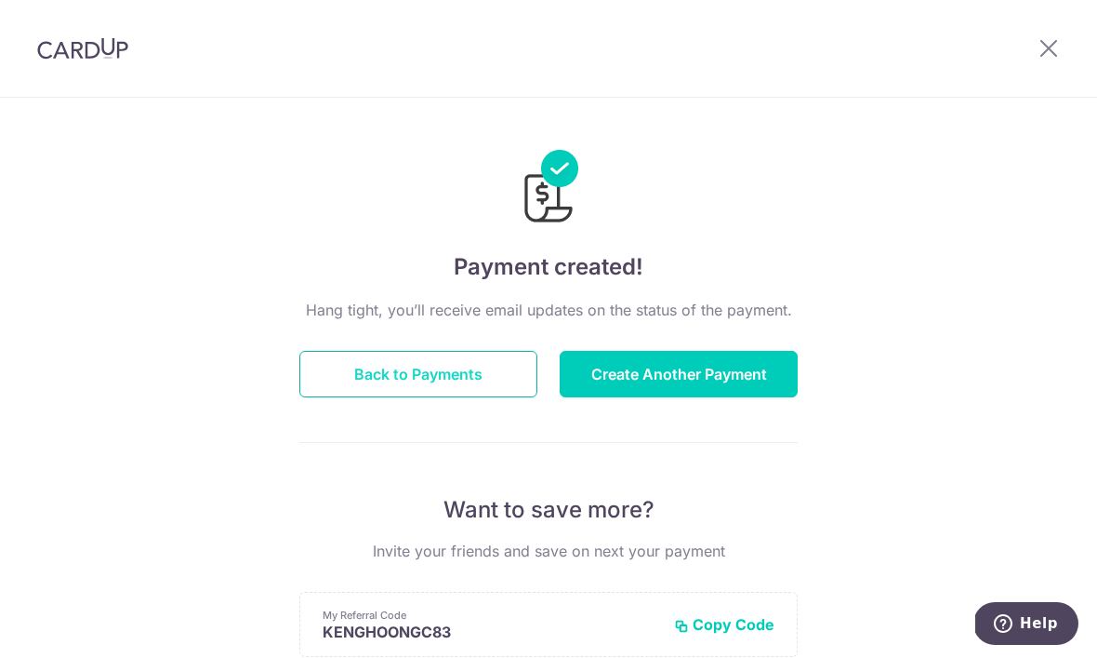
click at [492, 371] on button "Back to Payments" at bounding box center [418, 374] width 238 height 47
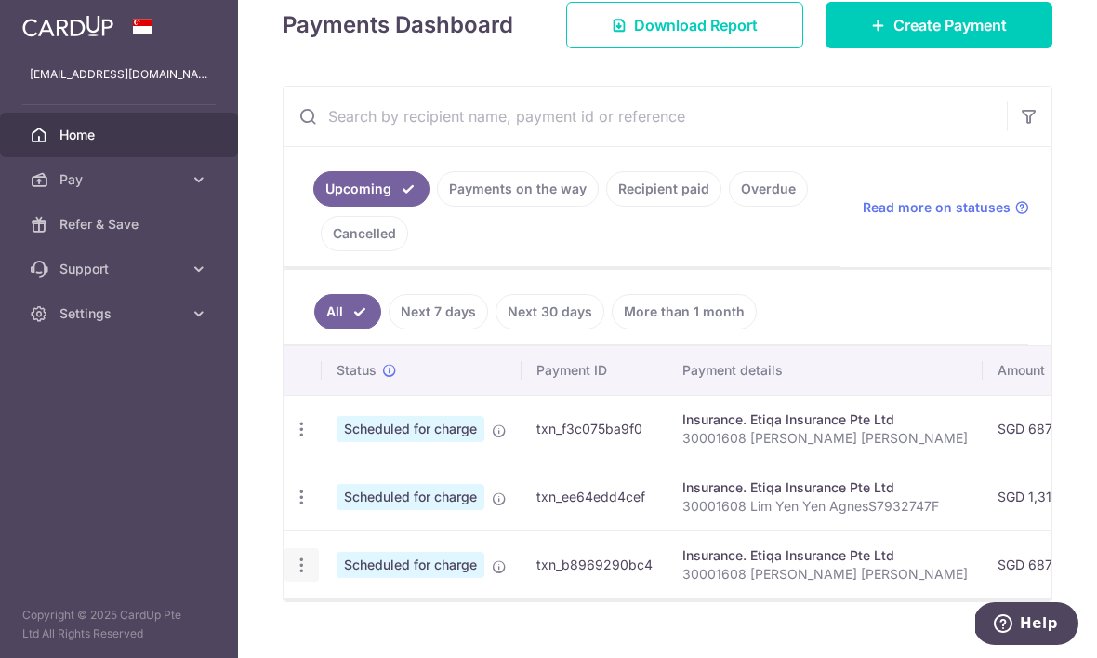
click at [292, 575] on icon "button" at bounding box center [302, 565] width 20 height 20
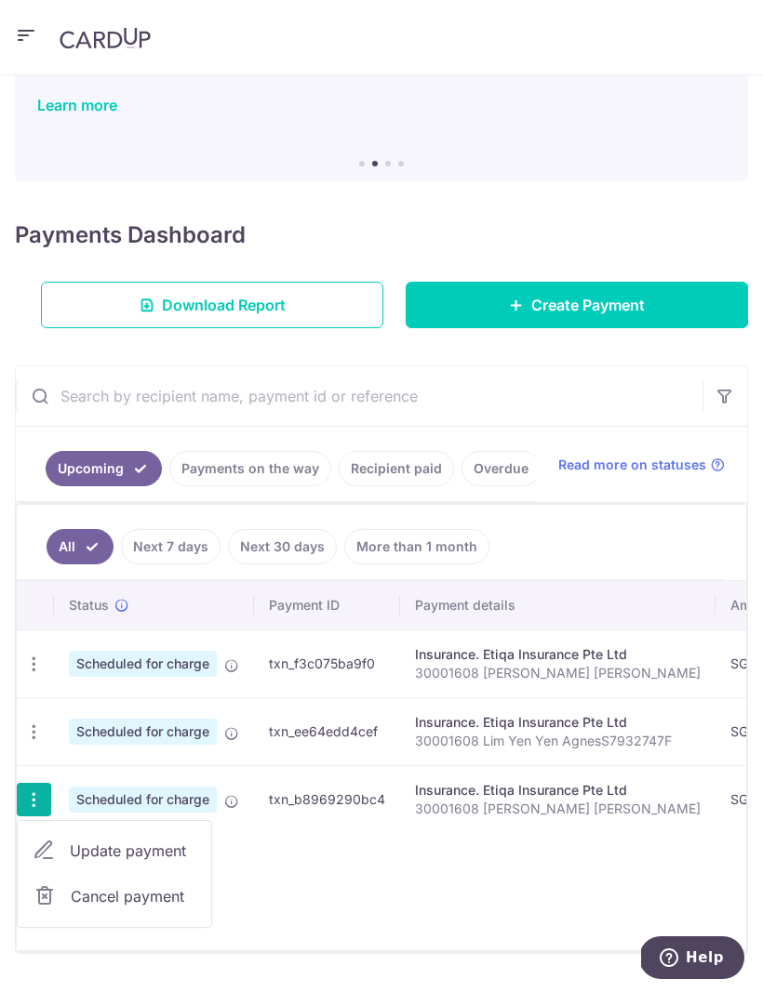
scroll to position [108, 0]
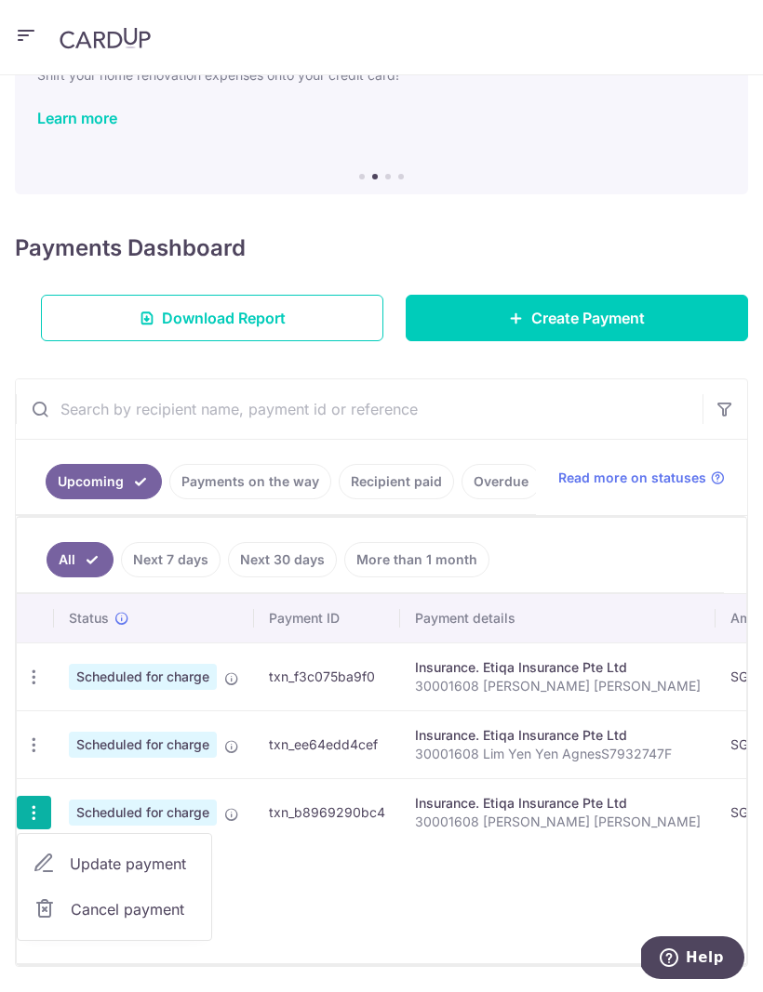
click at [141, 657] on span "Cancel payment" at bounding box center [133, 909] width 125 height 22
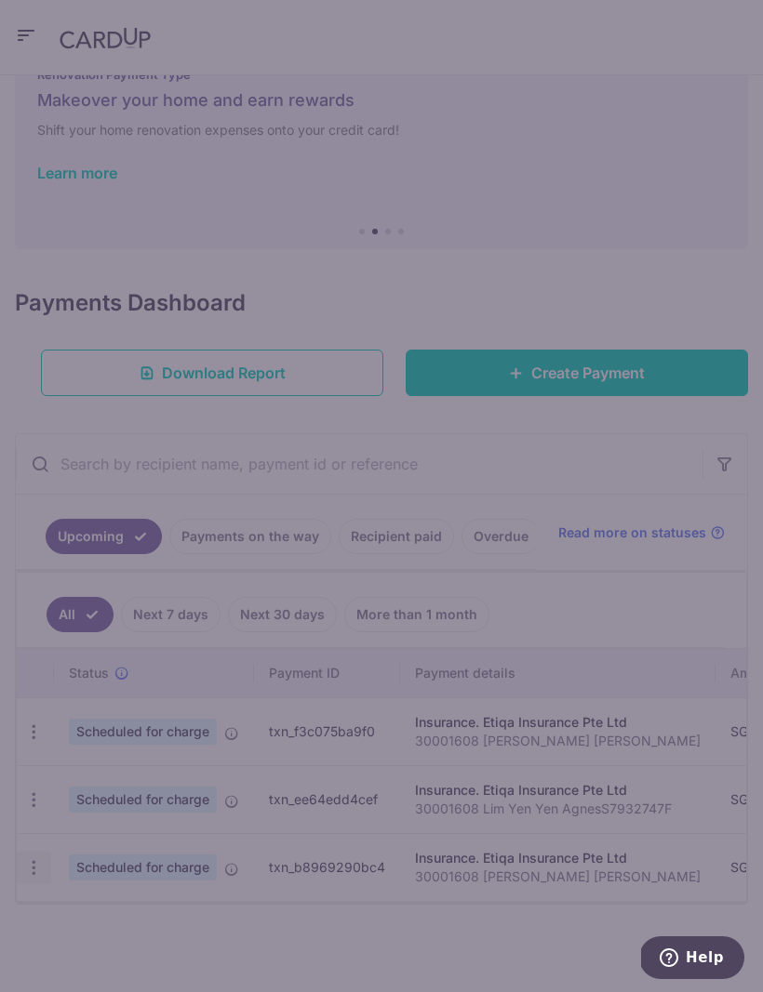
scroll to position [0, 0]
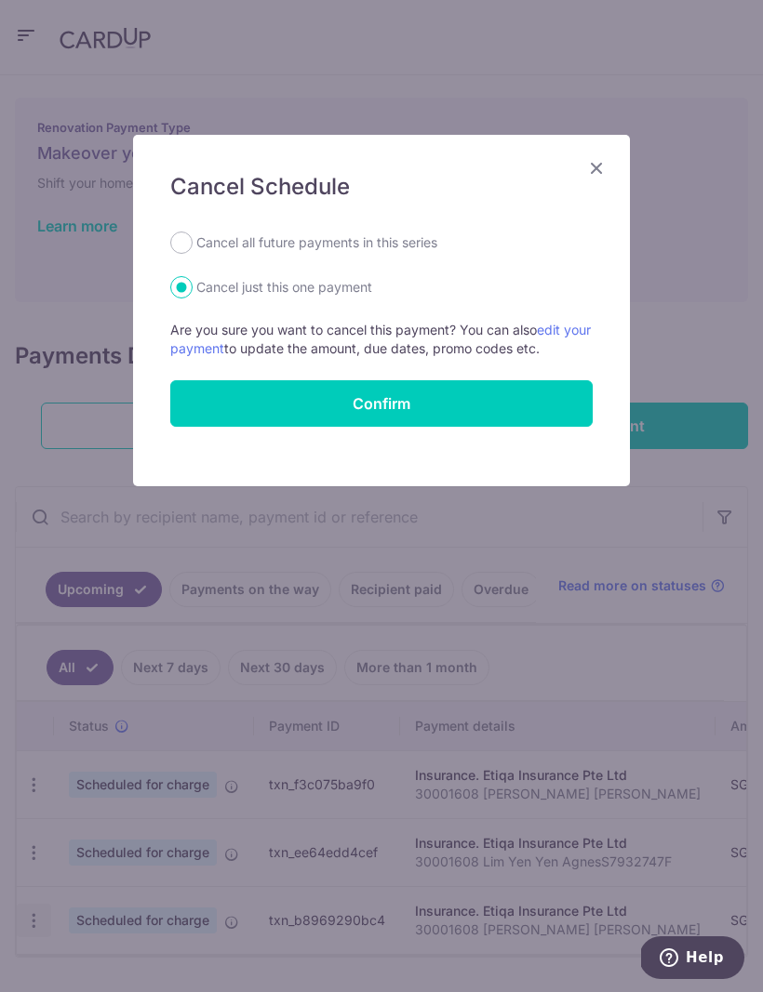
click at [436, 403] on button "Confirm" at bounding box center [381, 403] width 422 height 47
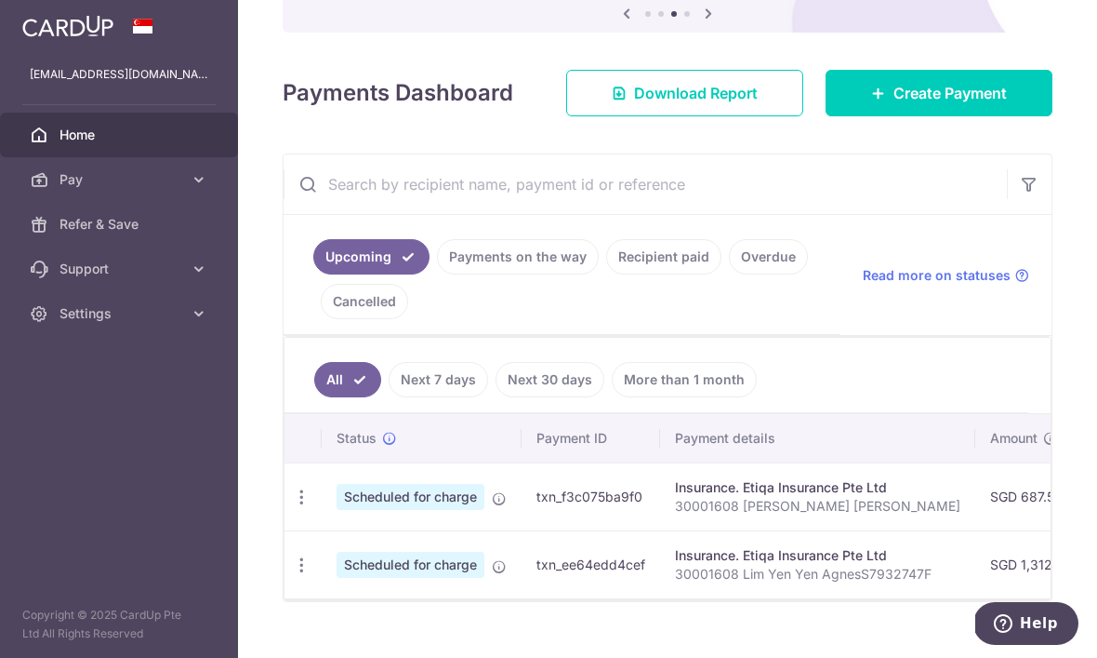
scroll to position [0, 61]
